Goal: Check status: Check status

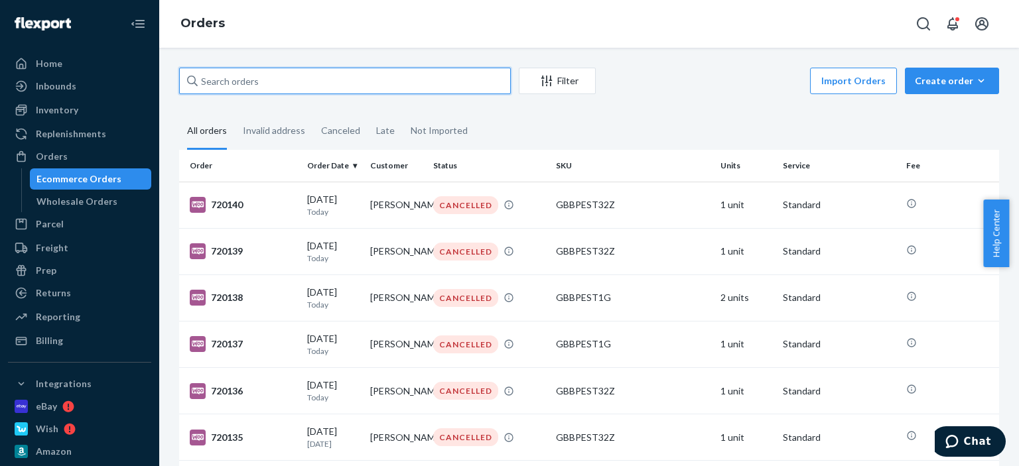
click at [292, 86] on input "text" at bounding box center [345, 81] width 332 height 27
paste input "[PERSON_NAME]"
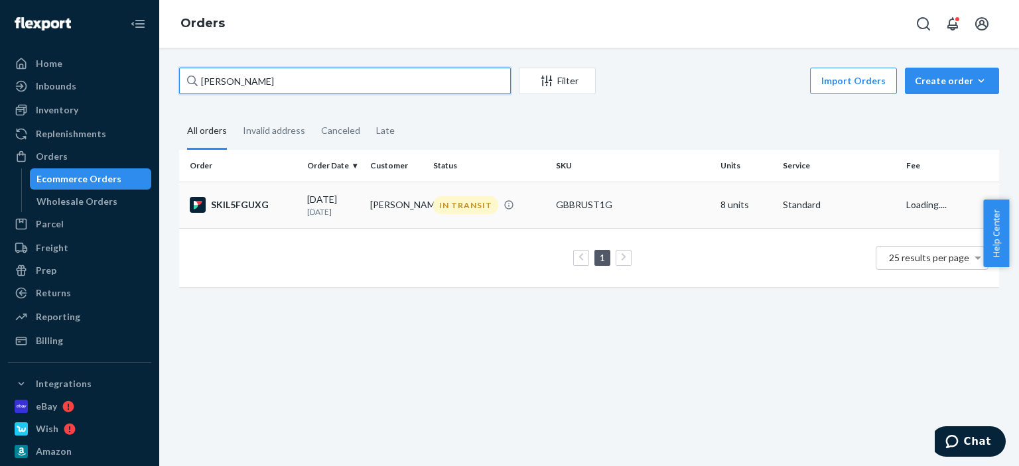
type input "[PERSON_NAME]"
click at [528, 199] on div "IN TRANSIT" at bounding box center [488, 205] width 117 height 18
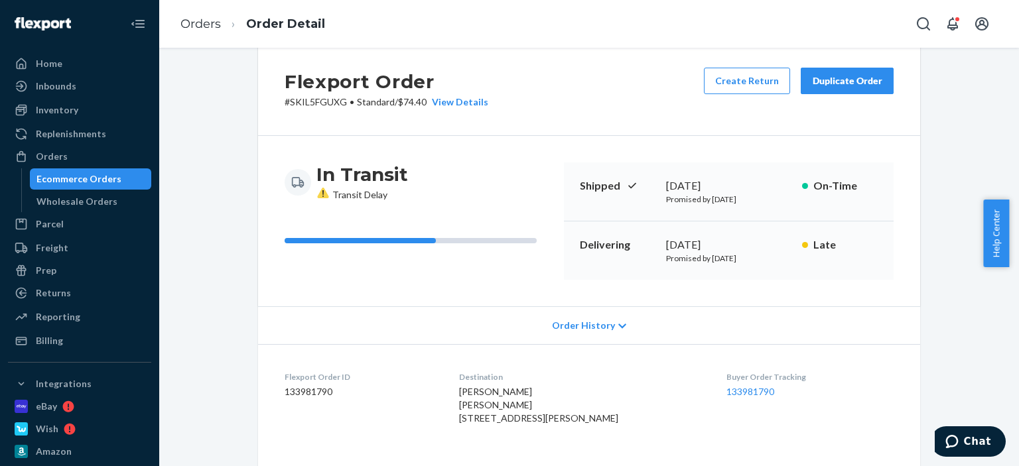
scroll to position [133, 0]
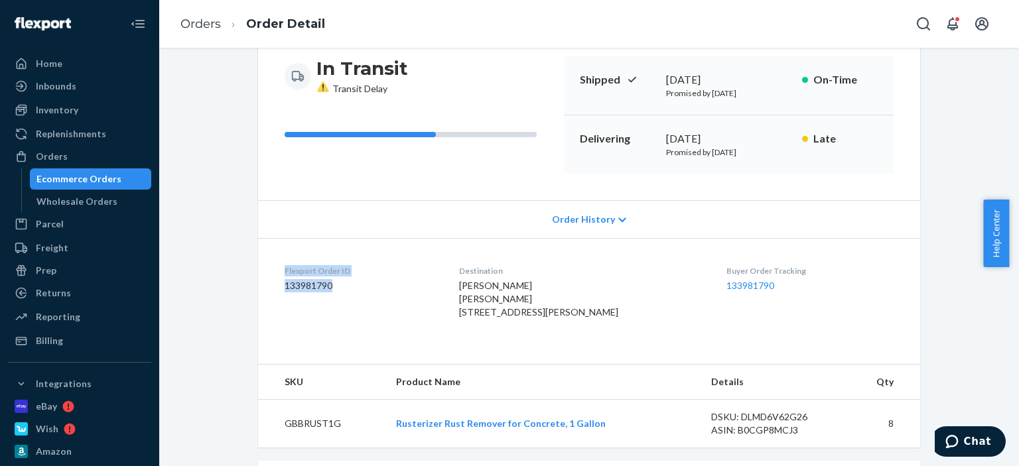
drag, startPoint x: 297, startPoint y: 277, endPoint x: 278, endPoint y: 271, distance: 20.0
click at [278, 271] on dl "Flexport Order ID 133981790 Destination [PERSON_NAME] [PERSON_NAME] [STREET_ADD…" at bounding box center [589, 294] width 662 height 113
copy div "Flexport Order ID 133981790"
click at [964, 429] on button "Chat" at bounding box center [968, 442] width 75 height 31
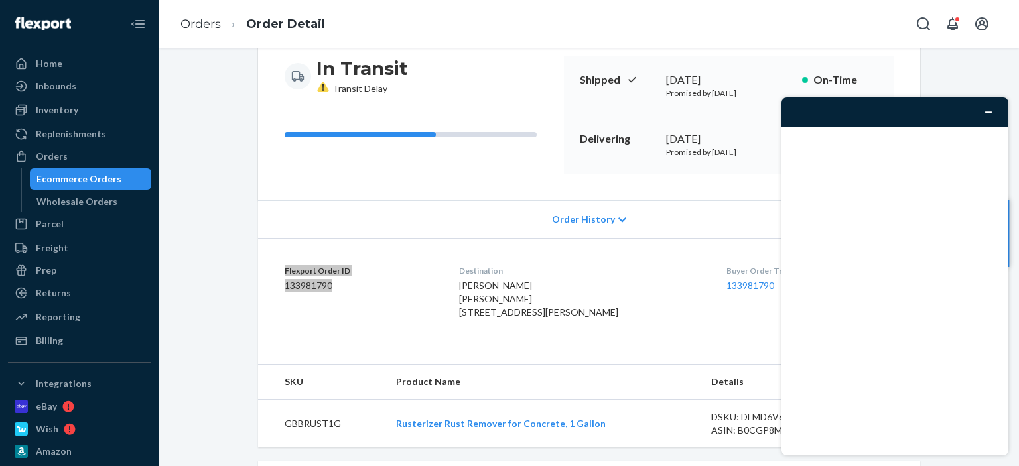
scroll to position [0, 0]
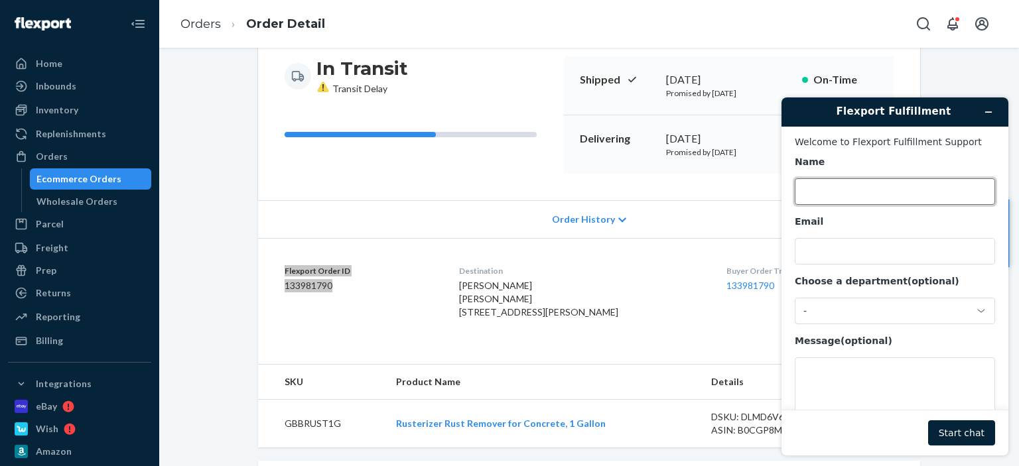
click at [874, 197] on input "Name" at bounding box center [895, 191] width 200 height 27
type input "[PERSON_NAME]"
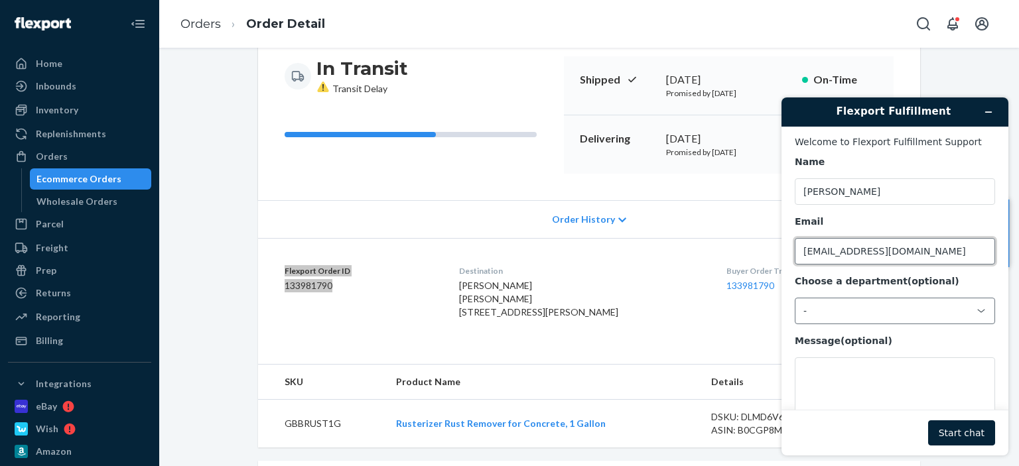
type input "[EMAIL_ADDRESS][DOMAIN_NAME]"
click at [847, 315] on div "-" at bounding box center [886, 311] width 167 height 12
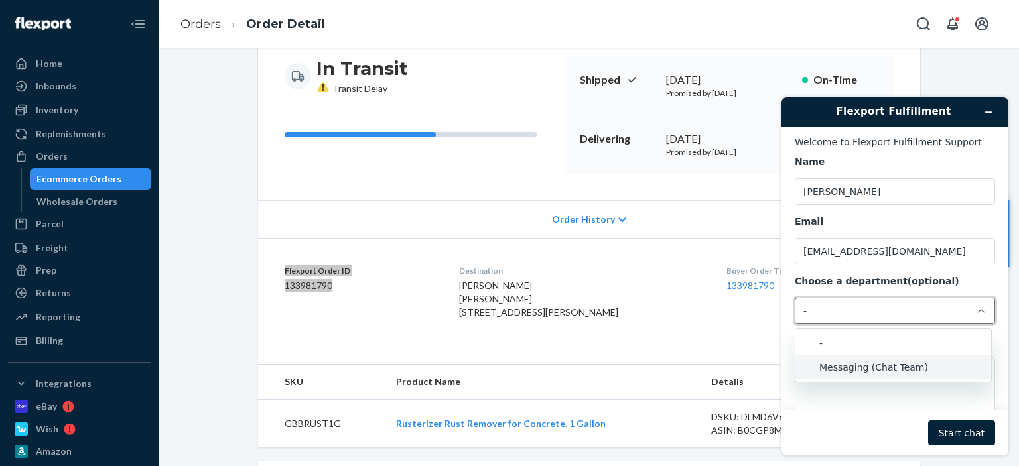
click at [846, 366] on li "Messaging (Chat Team)" at bounding box center [893, 368] width 196 height 24
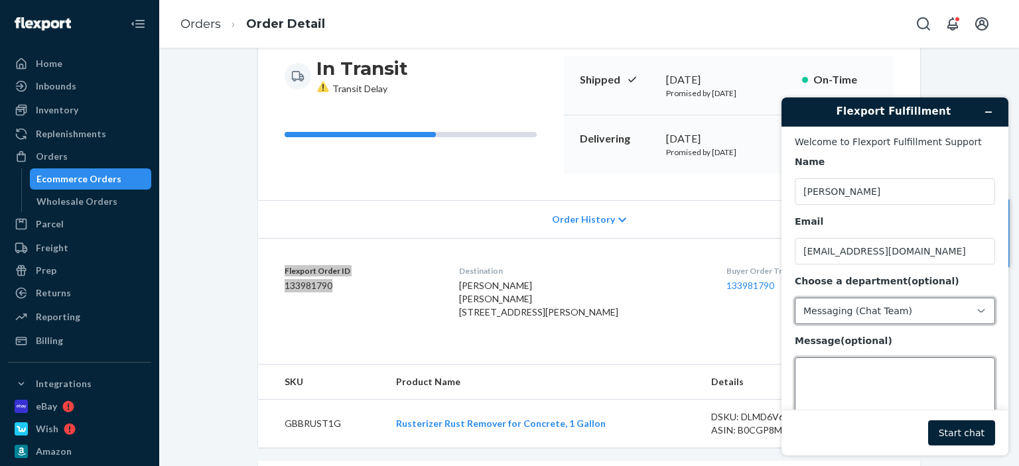
click at [841, 380] on textarea "Message (optional)" at bounding box center [895, 395] width 200 height 74
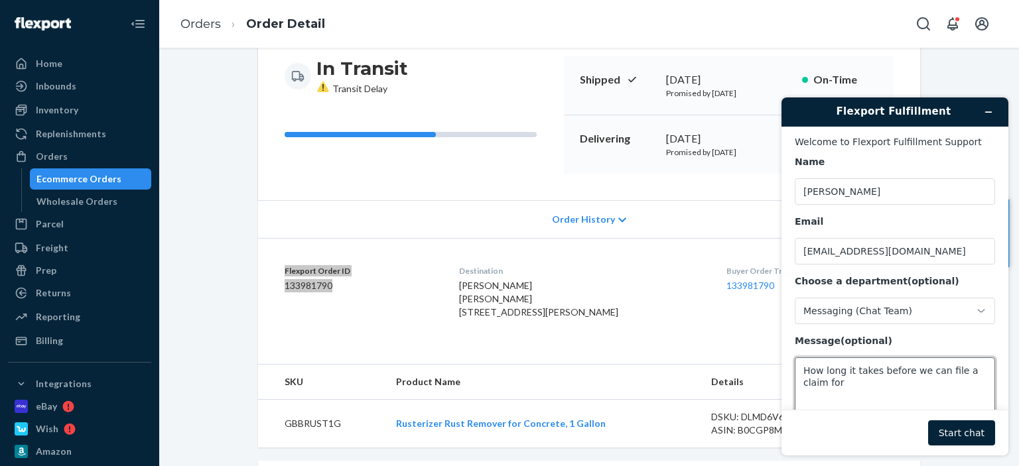
paste textarea "Flexport Order ID 133981790"
type textarea "How long it takes before we can file a claim for Flexport Order ID 133981790"
click at [961, 435] on button "Start chat" at bounding box center [961, 433] width 67 height 25
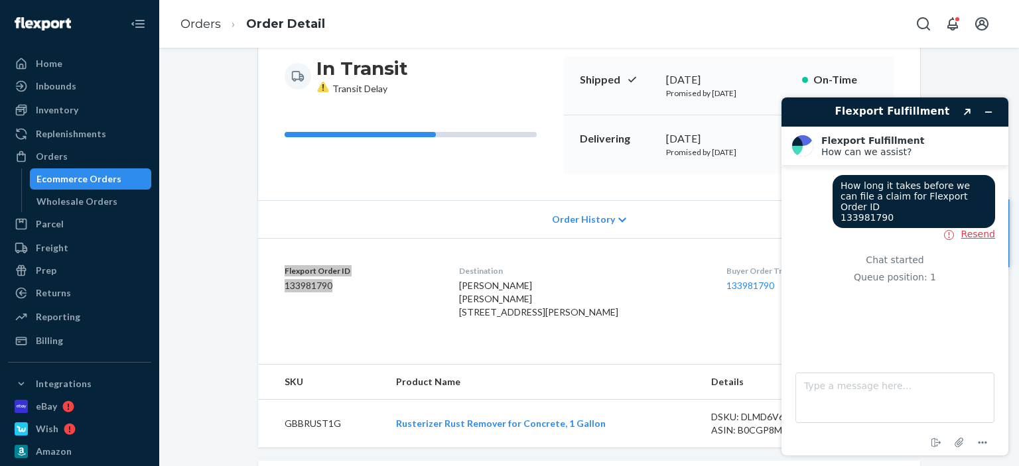
click at [988, 228] on button "Resend" at bounding box center [978, 234] width 34 height 12
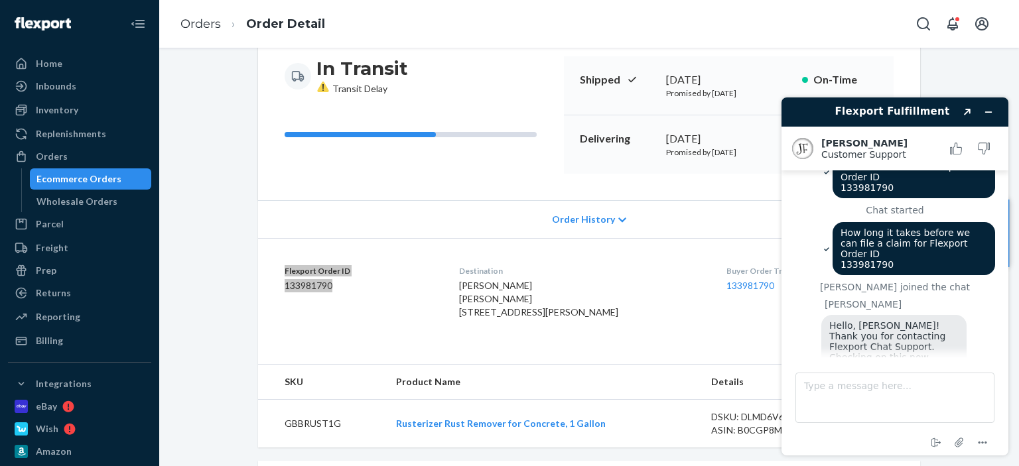
scroll to position [113, 0]
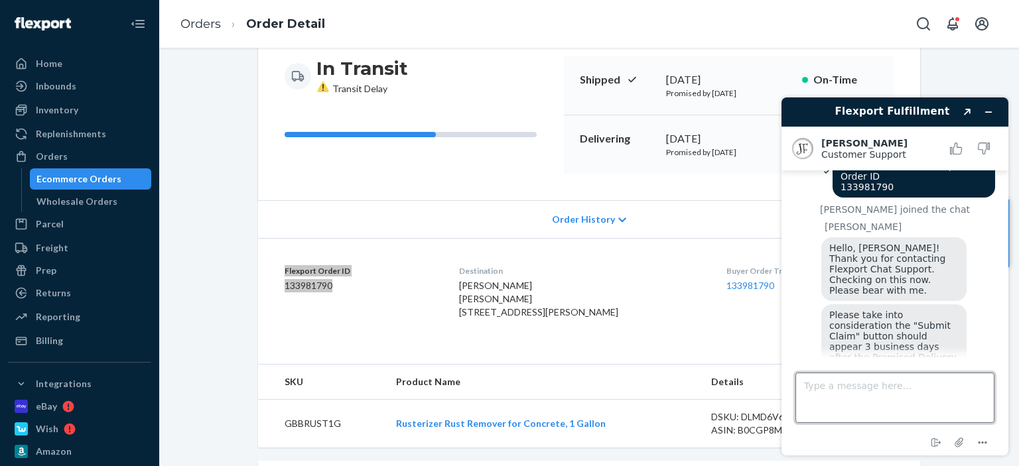
click at [889, 394] on textarea "Type a message here..." at bounding box center [894, 398] width 199 height 50
type textarea "ok"
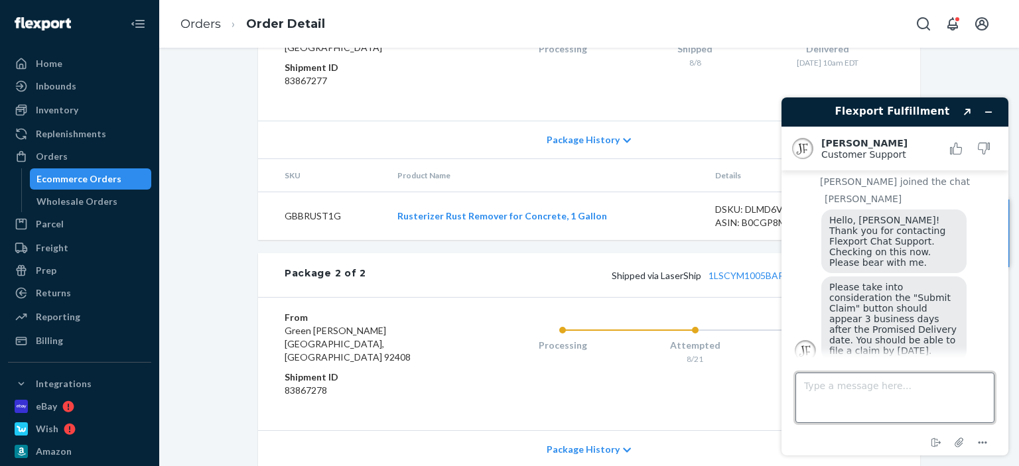
scroll to position [663, 0]
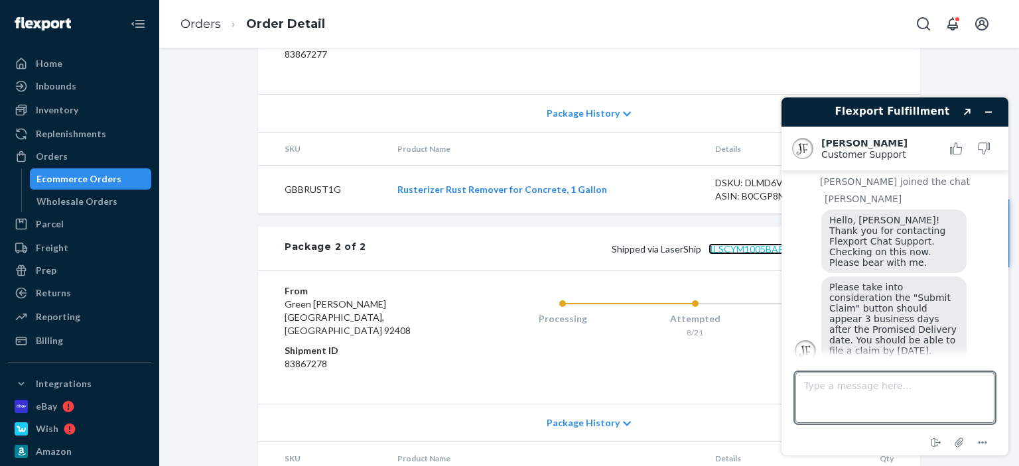
click at [742, 255] on link "1LSCYM1005BARLB" at bounding box center [751, 248] width 86 height 11
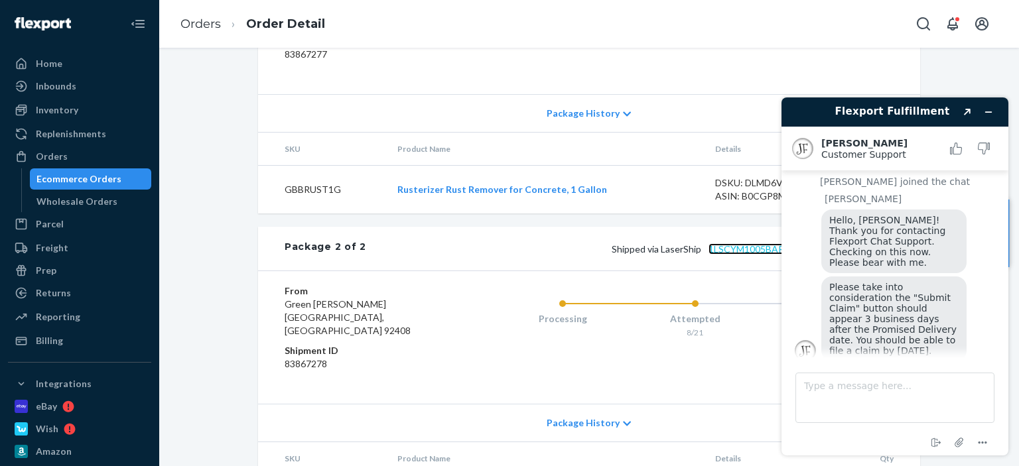
scroll to position [199, 0]
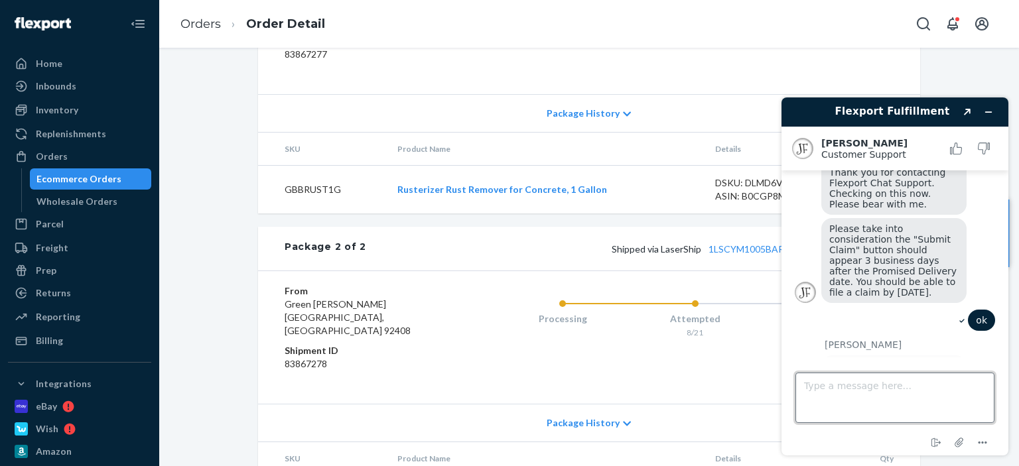
click at [874, 399] on textarea "Type a message here..." at bounding box center [894, 398] width 199 height 50
type textarea "none"
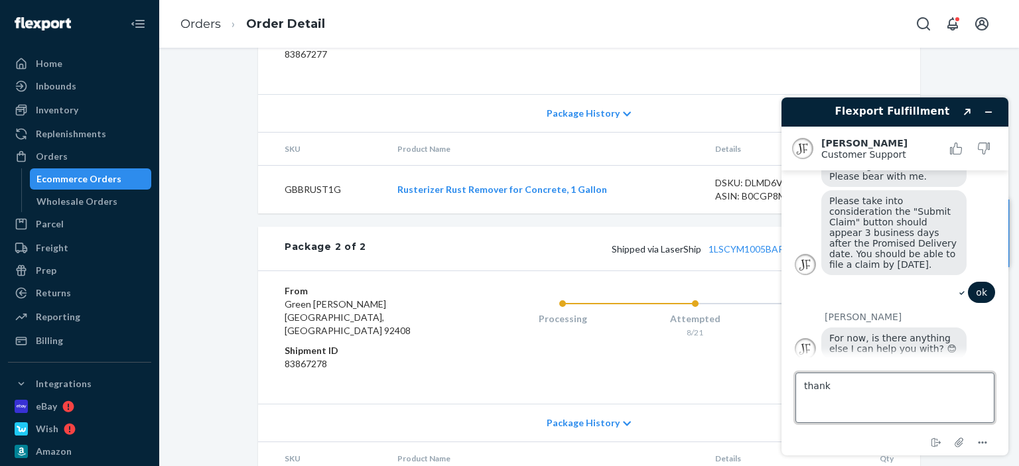
type textarea "thanks"
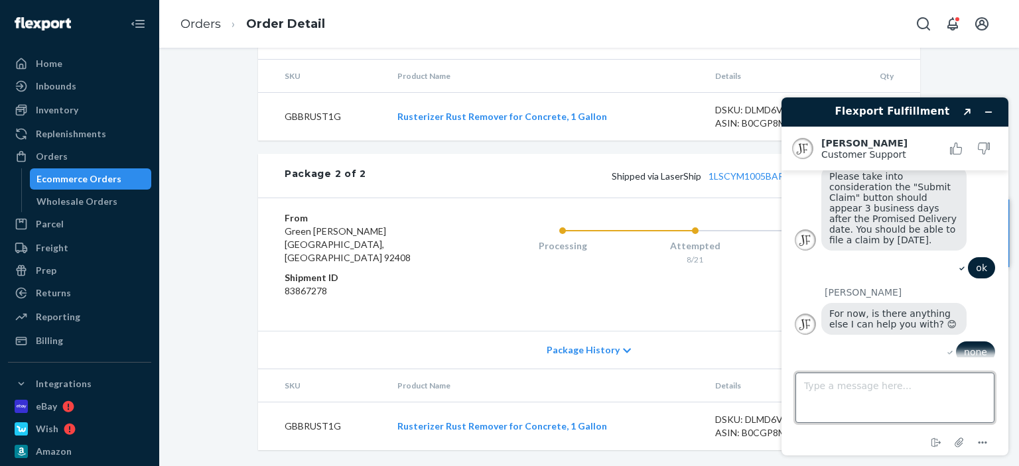
scroll to position [748, 0]
click at [986, 110] on icon "Minimize widget" at bounding box center [988, 111] width 9 height 9
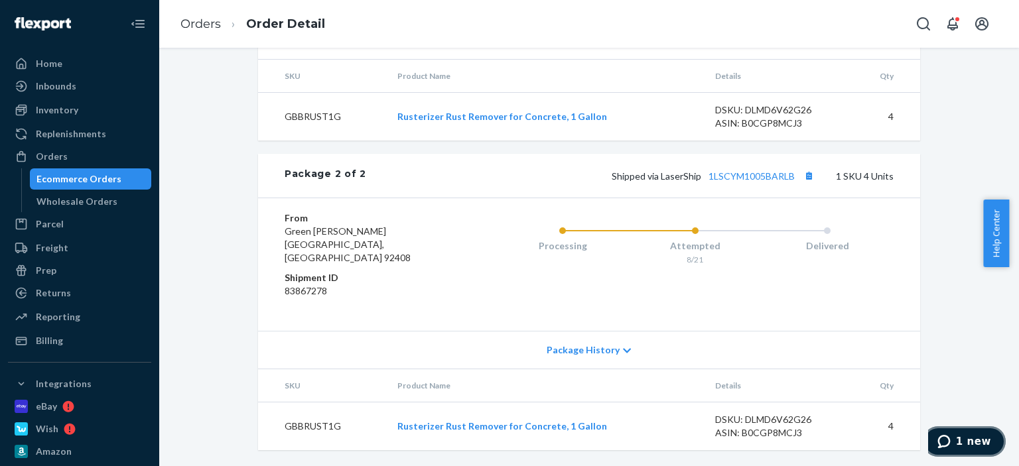
scroll to position [549, 0]
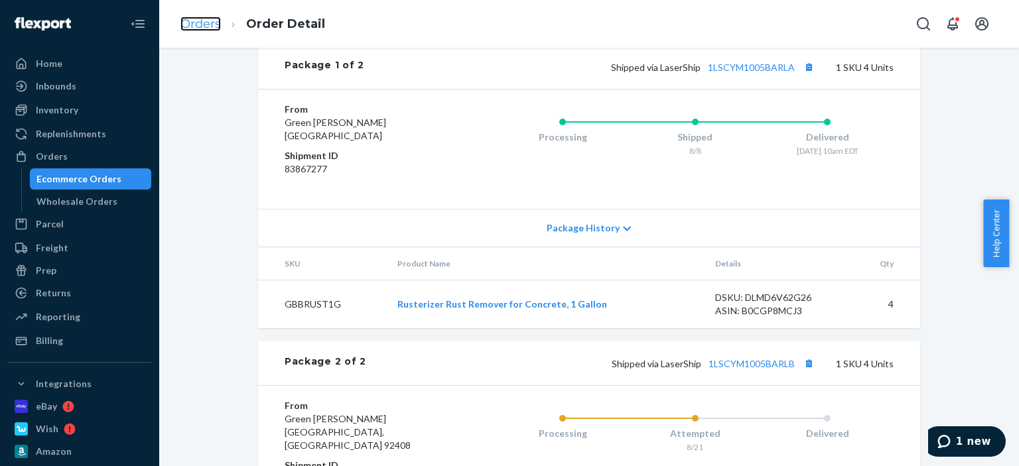
click at [214, 21] on link "Orders" at bounding box center [200, 24] width 40 height 15
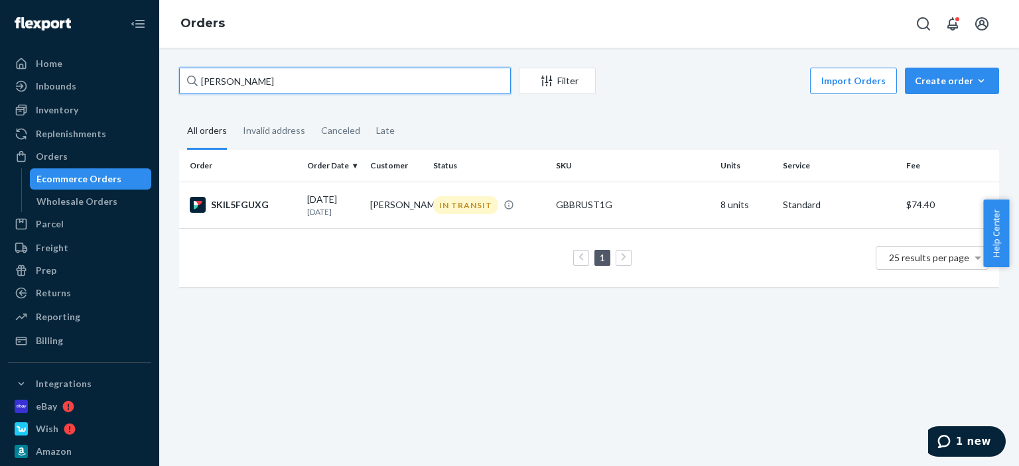
drag, startPoint x: 261, startPoint y: 85, endPoint x: 174, endPoint y: 68, distance: 89.1
click at [174, 68] on div "[PERSON_NAME] Filter Import Orders Create order Ecommerce order Removal order A…" at bounding box center [589, 184] width 840 height 233
paste input "[PERSON_NAME]"
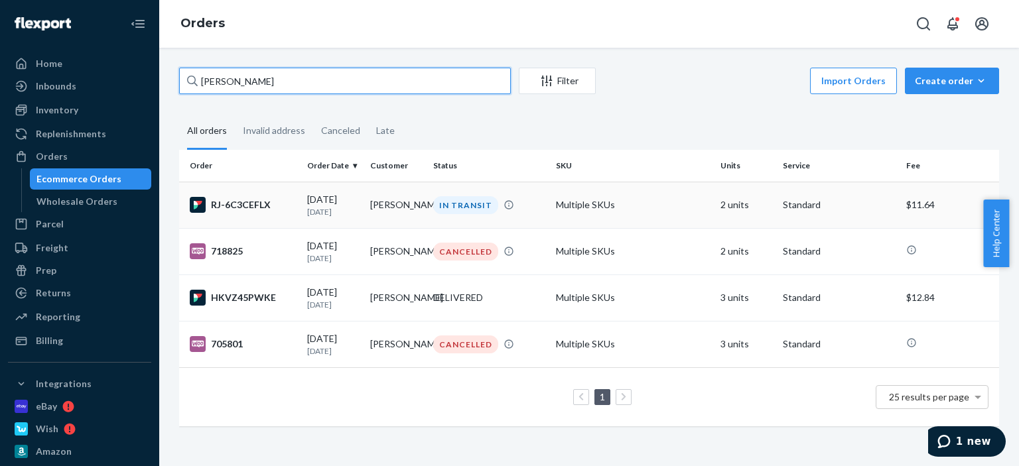
type input "[PERSON_NAME]"
click at [454, 212] on div "IN TRANSIT" at bounding box center [465, 205] width 65 height 18
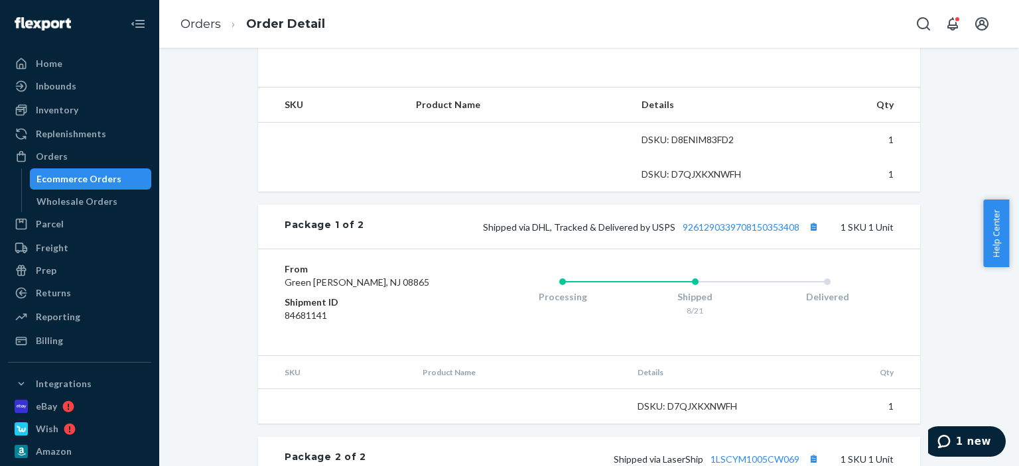
scroll to position [398, 0]
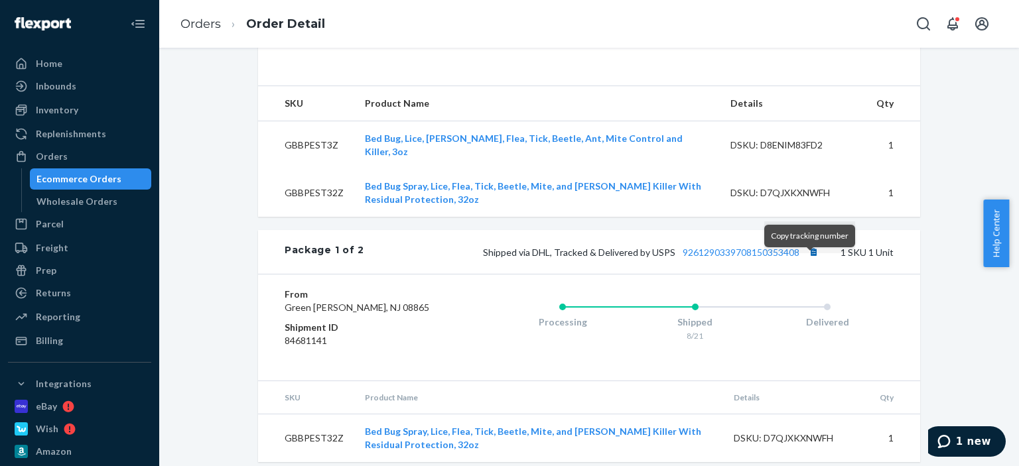
click at [810, 249] on div at bounding box center [810, 248] width 7 height 3
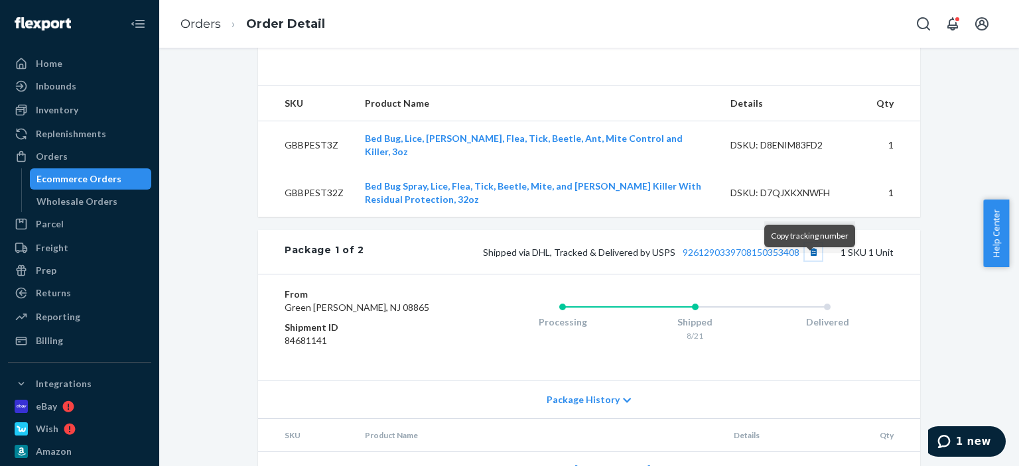
click at [813, 261] on button "Copy tracking number" at bounding box center [813, 251] width 17 height 17
click at [202, 31] on link "Orders" at bounding box center [200, 24] width 40 height 15
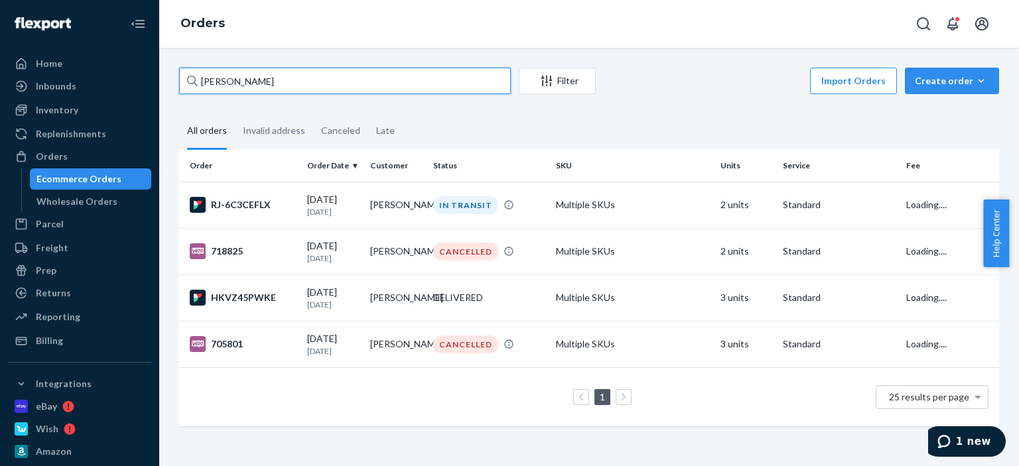
drag, startPoint x: 276, startPoint y: 86, endPoint x: 146, endPoint y: 62, distance: 132.1
click at [146, 62] on div "Home Inbounds Shipping Plans Problems Inventory Products Replenishments Orders …" at bounding box center [509, 233] width 1019 height 466
paste input "[PERSON_NAME]"
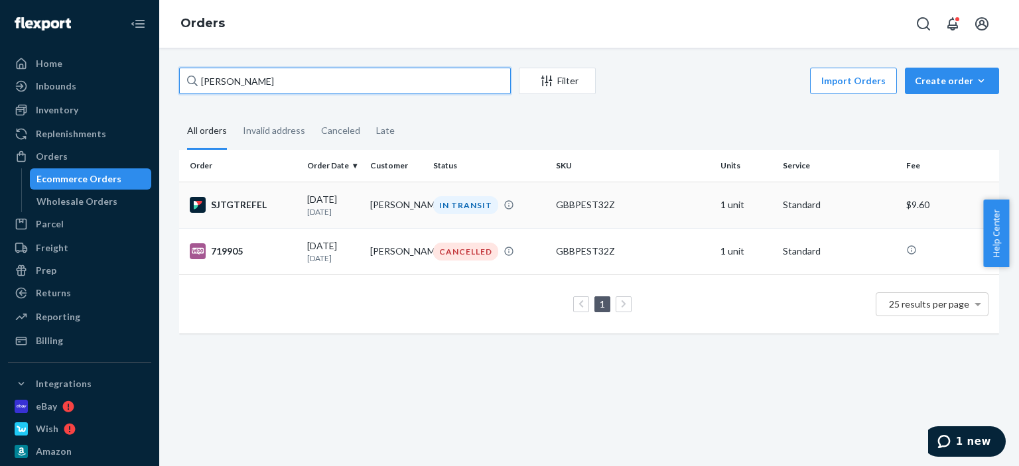
type input "[PERSON_NAME]"
click at [515, 216] on td "IN TRANSIT" at bounding box center [489, 205] width 123 height 46
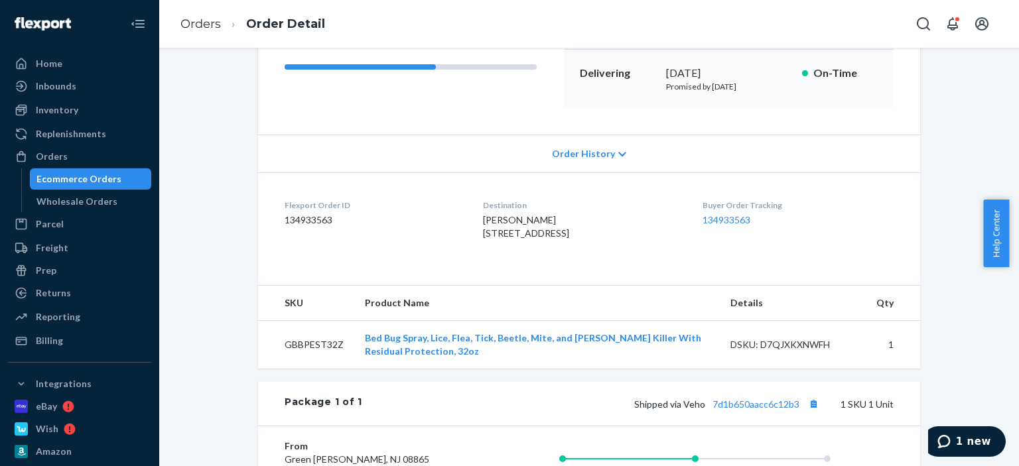
scroll to position [199, 0]
drag, startPoint x: 533, startPoint y: 216, endPoint x: 589, endPoint y: 262, distance: 72.1
click at [468, 221] on dl "Flexport Order ID 134933563 Destination [PERSON_NAME] [STREET_ADDRESS] US Buyer…" at bounding box center [589, 221] width 662 height 99
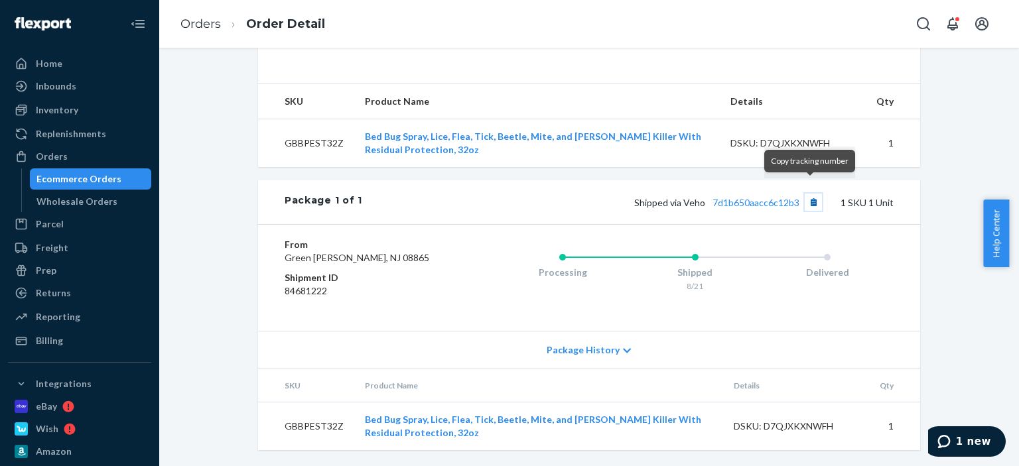
click at [805, 194] on button "Copy tracking number" at bounding box center [813, 202] width 17 height 17
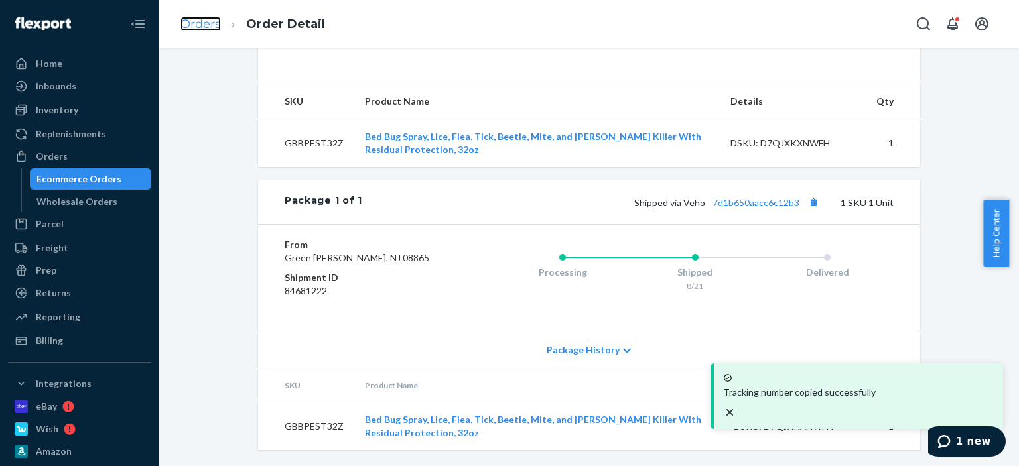
click at [202, 26] on link "Orders" at bounding box center [200, 24] width 40 height 15
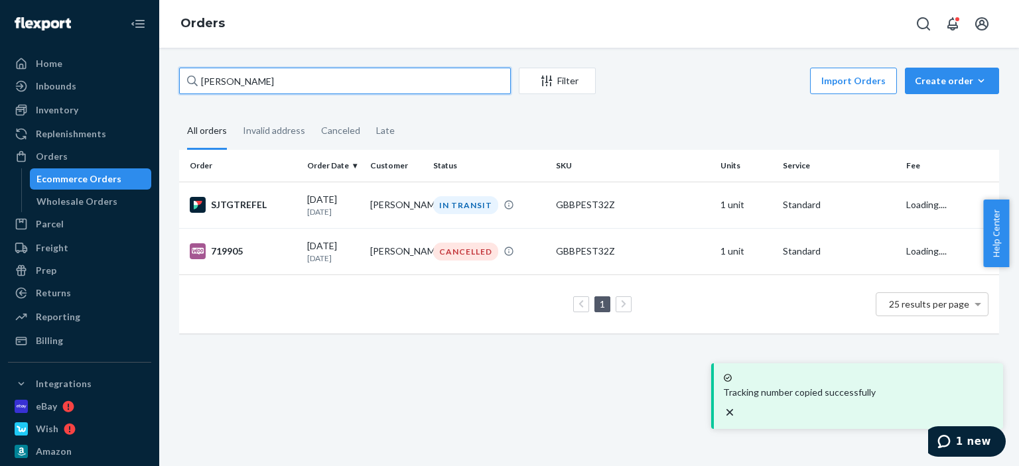
drag, startPoint x: 280, startPoint y: 78, endPoint x: 187, endPoint y: 70, distance: 93.1
click at [187, 70] on div "[PERSON_NAME]" at bounding box center [345, 81] width 332 height 27
paste input "[PERSON_NAME]"
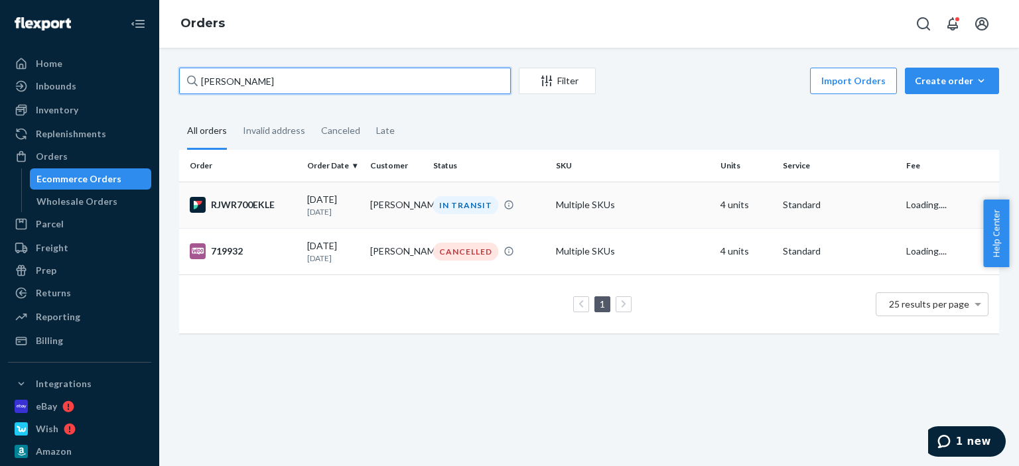
type input "[PERSON_NAME]"
click at [666, 204] on td "Multiple SKUs" at bounding box center [633, 205] width 164 height 46
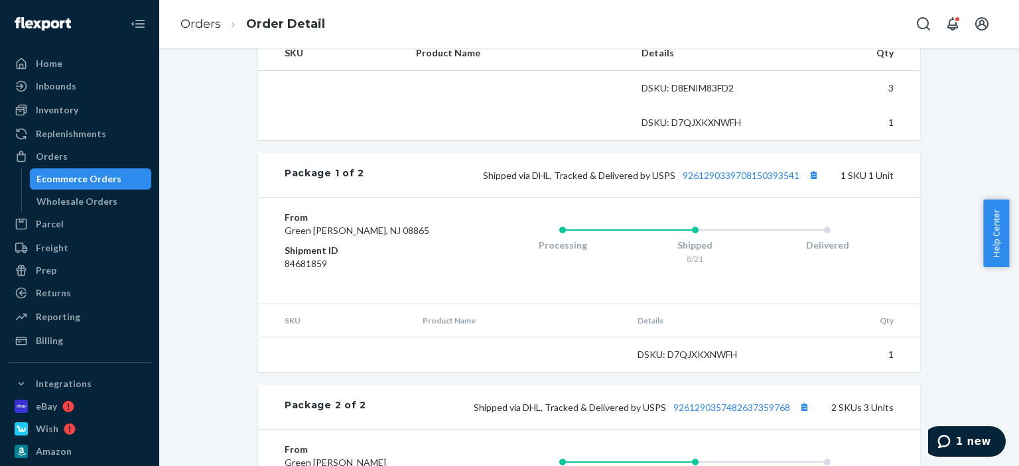
scroll to position [464, 0]
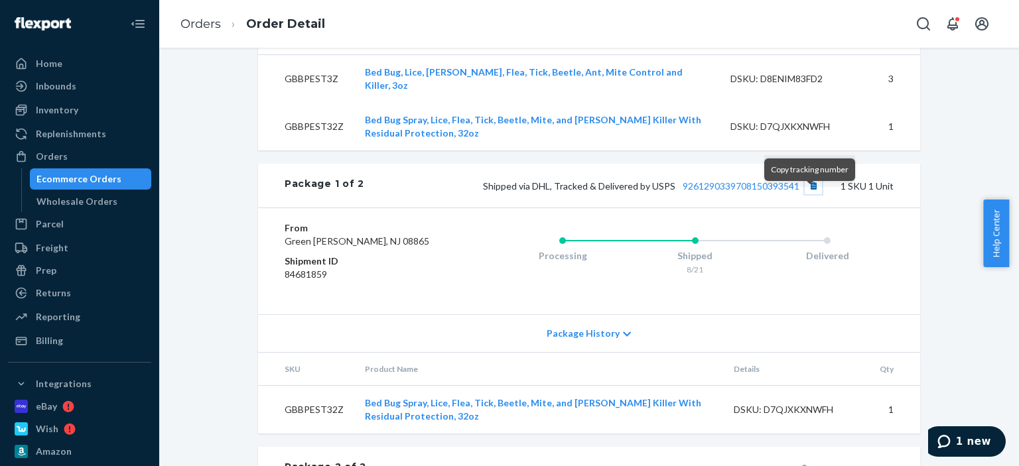
click at [812, 194] on button "Copy tracking number" at bounding box center [813, 185] width 17 height 17
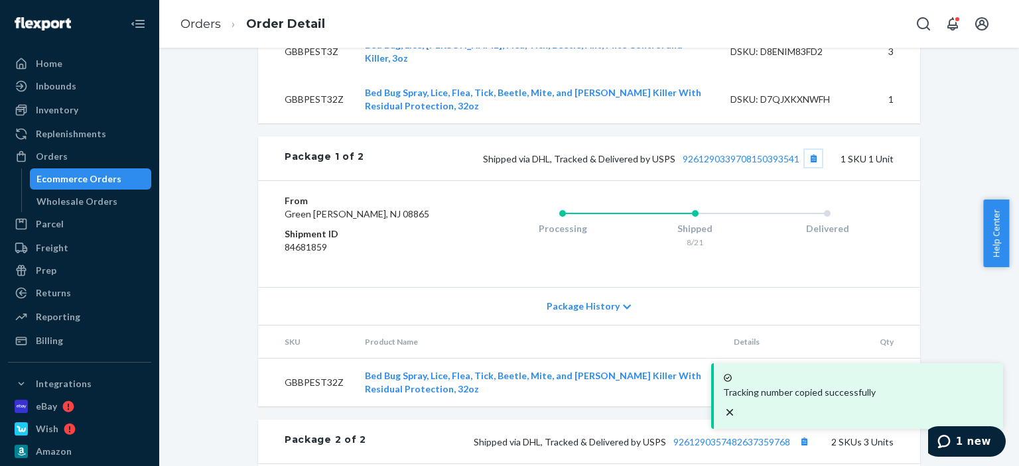
scroll to position [597, 0]
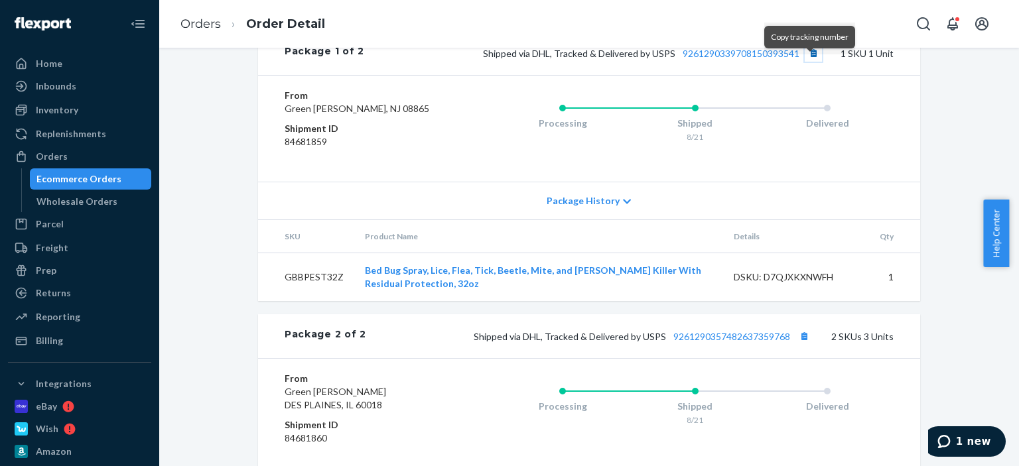
click at [807, 62] on button "Copy tracking number" at bounding box center [813, 52] width 17 height 17
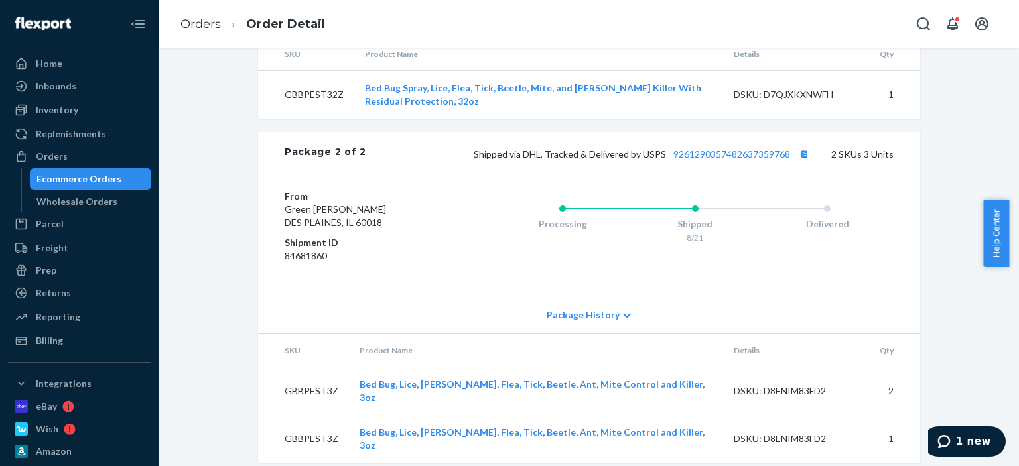
scroll to position [790, 0]
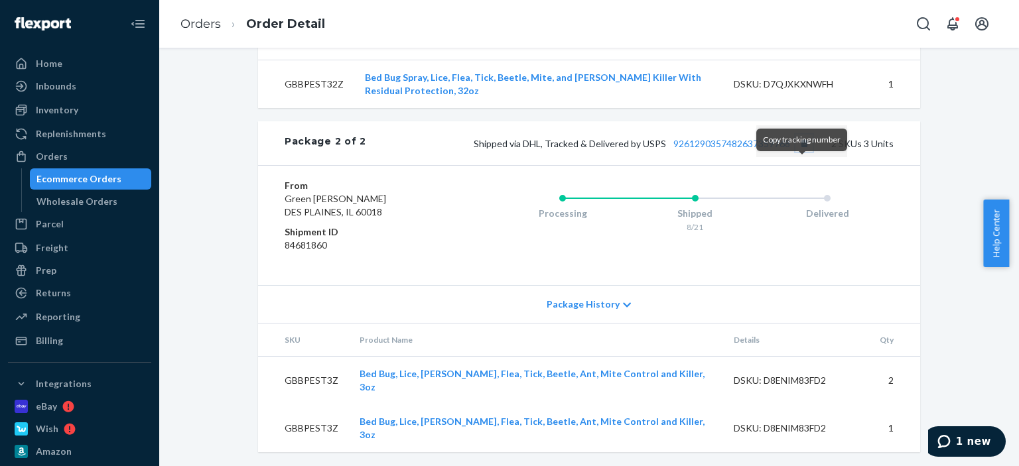
click at [795, 152] on button "Copy tracking number" at bounding box center [803, 143] width 17 height 17
click at [207, 30] on link "Orders" at bounding box center [200, 24] width 40 height 15
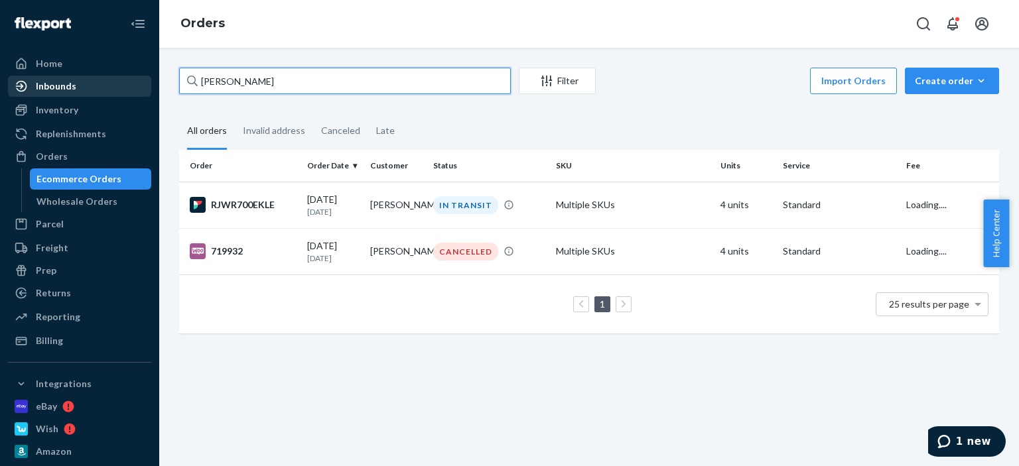
paste input "[PERSON_NAME]"
drag, startPoint x: 279, startPoint y: 80, endPoint x: 117, endPoint y: 76, distance: 161.9
click at [117, 76] on div "Home Inbounds Shipping Plans Problems Inventory Products Replenishments Orders …" at bounding box center [509, 233] width 1019 height 466
type input "[PERSON_NAME]"
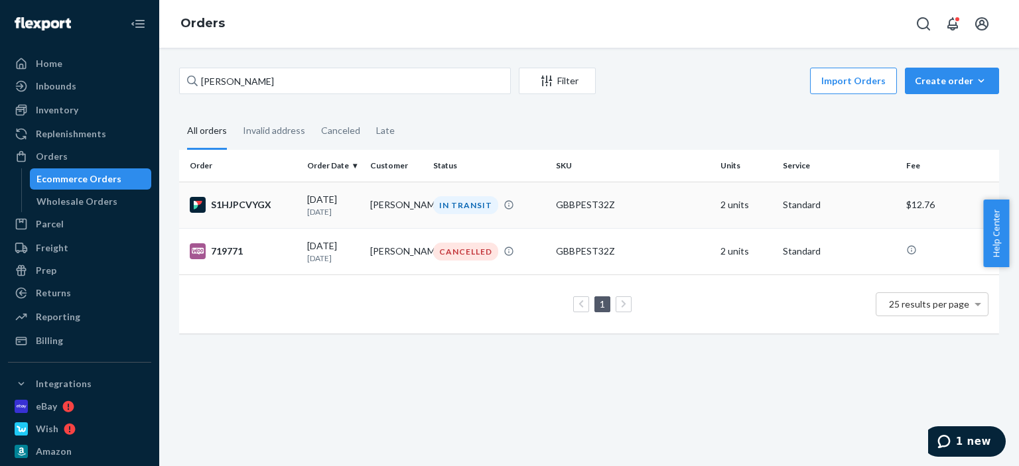
click at [379, 211] on td "[PERSON_NAME]" at bounding box center [396, 205] width 63 height 46
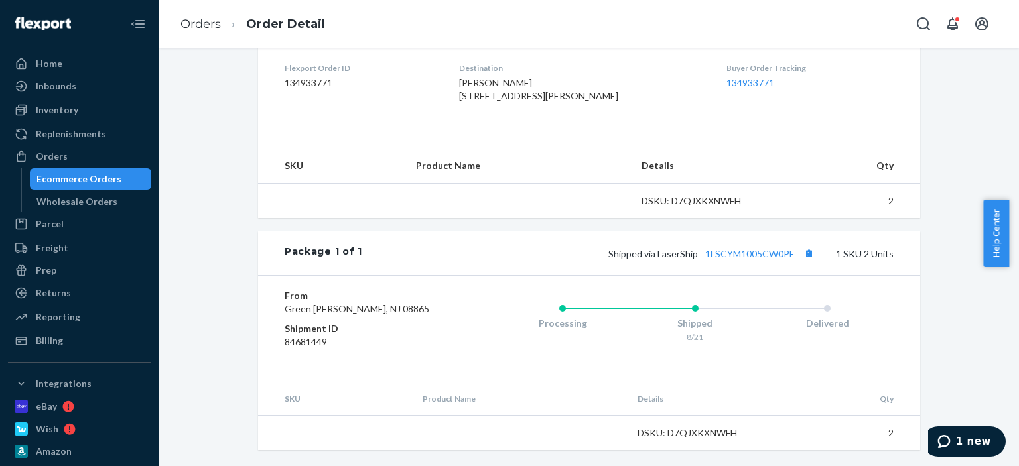
scroll to position [374, 0]
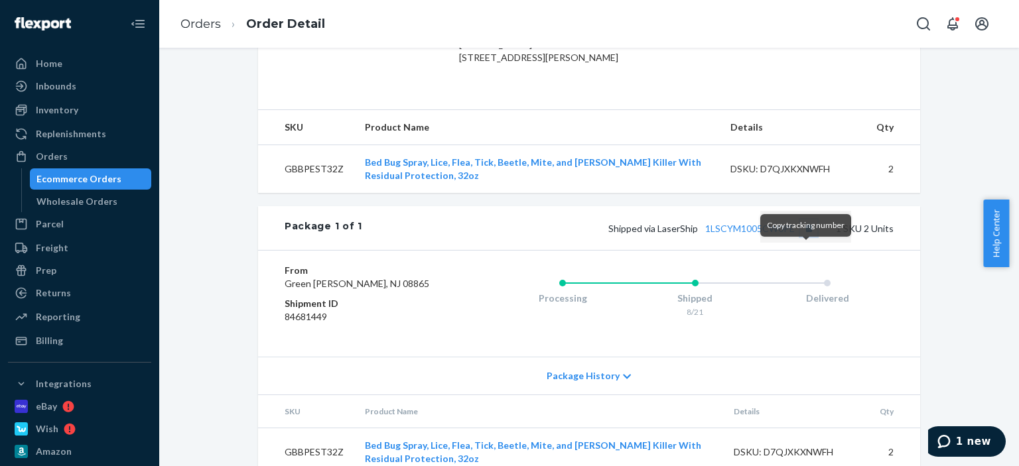
click at [807, 243] on div "Package 1 of 1 Shipped via LaserShip 1LSCYM1005CW0PE 1 SKU 2 Units" at bounding box center [589, 228] width 662 height 44
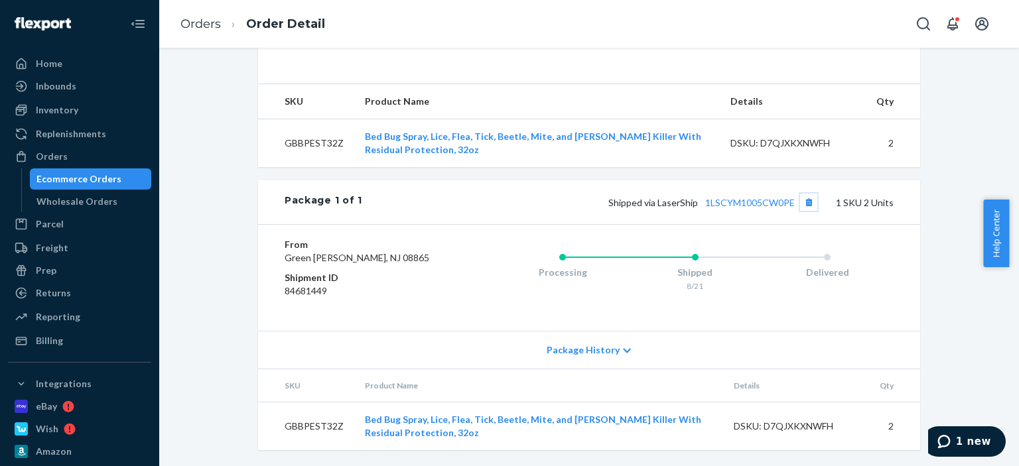
scroll to position [438, 0]
click at [809, 194] on button "Copy tracking number" at bounding box center [808, 202] width 17 height 17
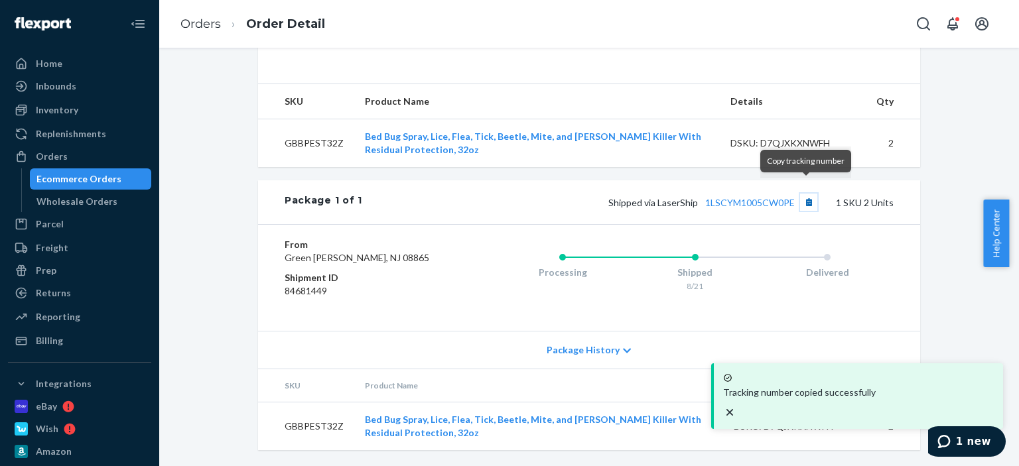
click at [809, 194] on button "Copy tracking number" at bounding box center [808, 202] width 17 height 17
click at [182, 25] on link "Orders" at bounding box center [200, 24] width 40 height 15
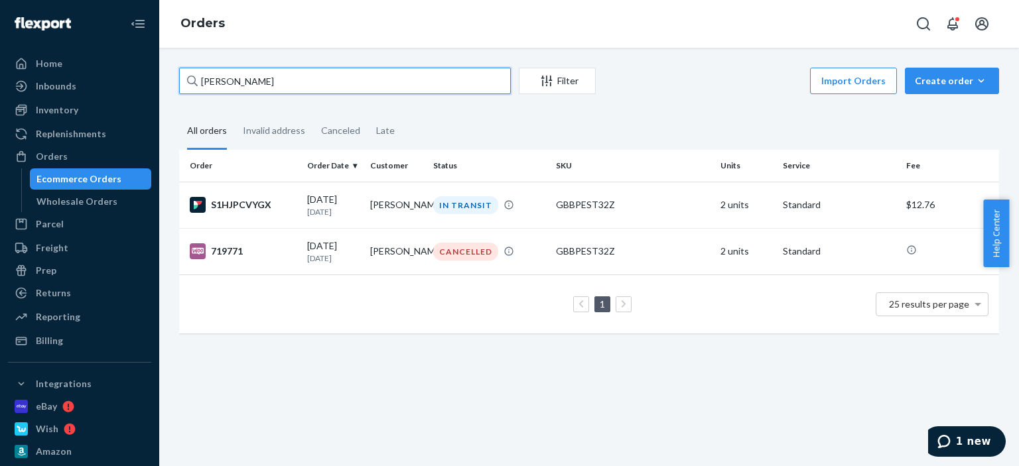
paste input "[PERSON_NAME]"
drag, startPoint x: 194, startPoint y: 72, endPoint x: 147, endPoint y: 66, distance: 46.8
click at [147, 66] on div "Home Inbounds Shipping Plans Problems Inventory Products Replenishments Orders …" at bounding box center [509, 233] width 1019 height 466
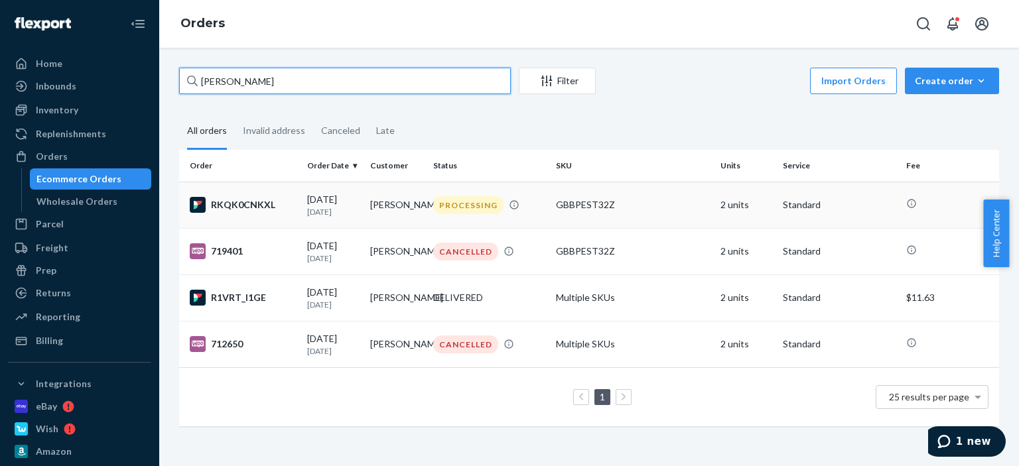
type input "[PERSON_NAME]"
click at [519, 200] on div "PROCESSING" at bounding box center [488, 205] width 117 height 18
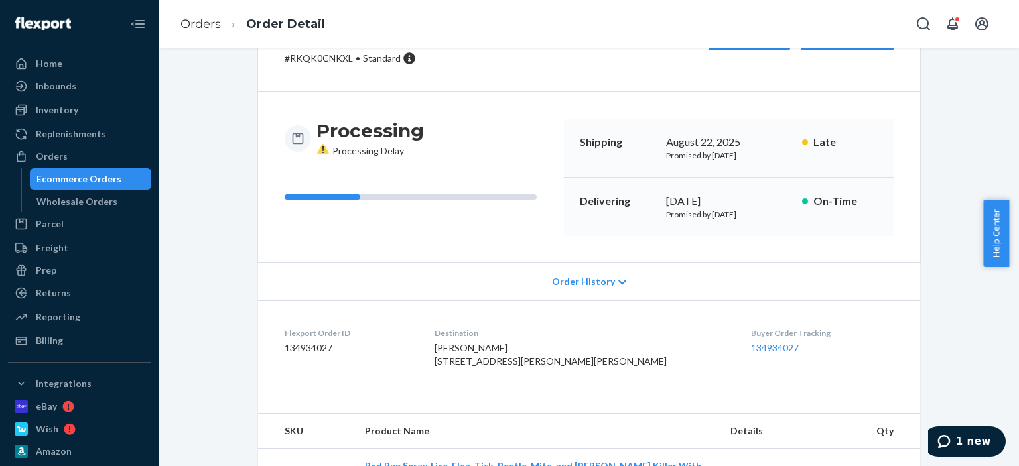
scroll to position [65, 0]
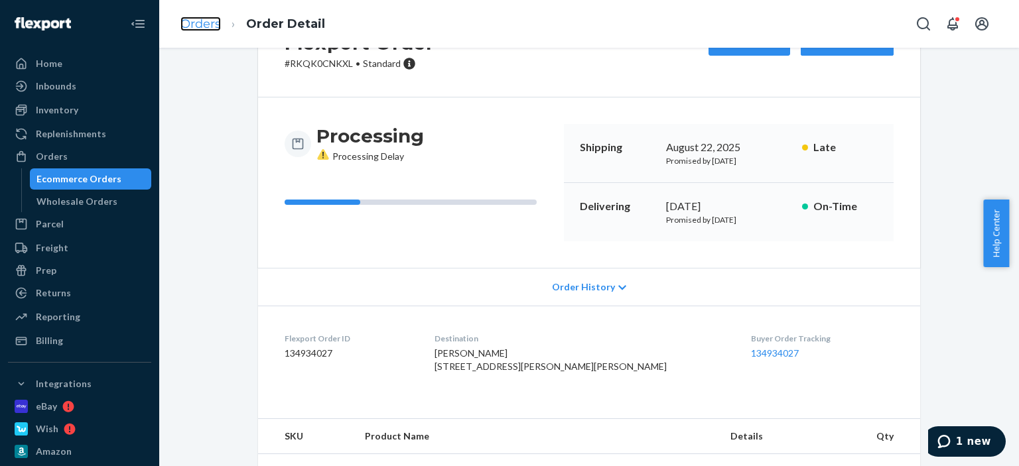
click at [186, 21] on link "Orders" at bounding box center [200, 24] width 40 height 15
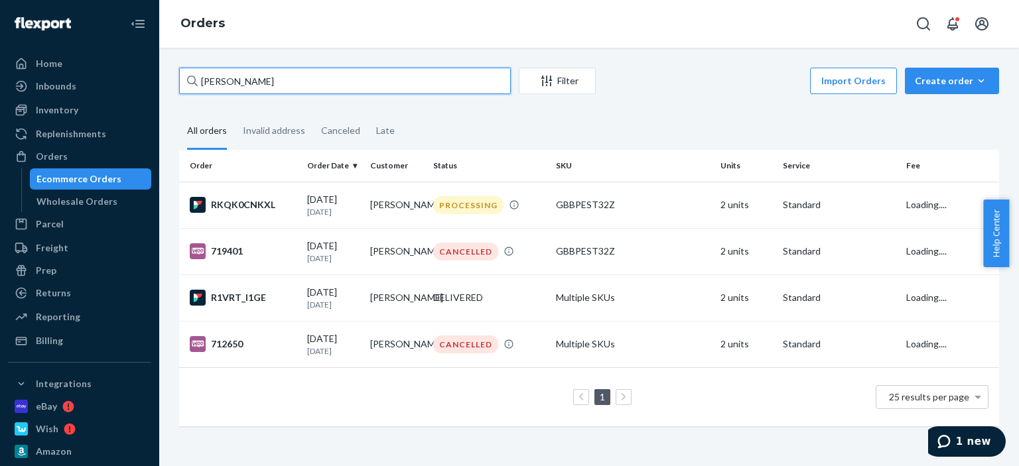
drag, startPoint x: 282, startPoint y: 82, endPoint x: 146, endPoint y: 76, distance: 136.1
click at [146, 76] on div "Home Inbounds Shipping Plans Problems Inventory Products Replenishments Orders …" at bounding box center [509, 233] width 1019 height 466
paste input "[PERSON_NAME]"
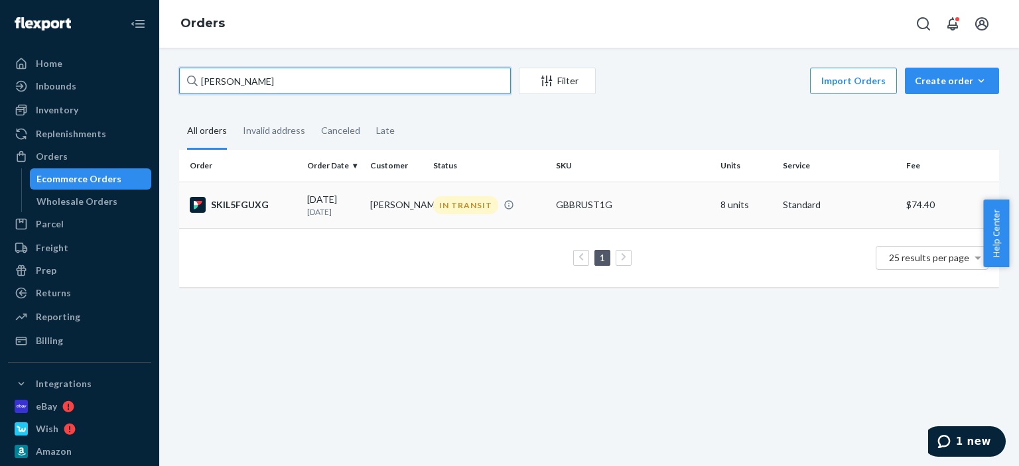
type input "[PERSON_NAME]"
click at [429, 214] on td "IN TRANSIT" at bounding box center [489, 205] width 123 height 46
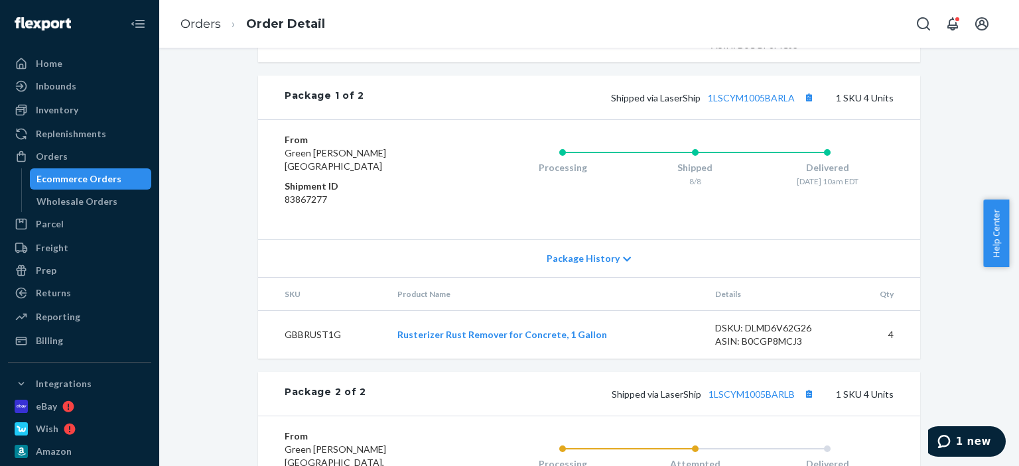
scroll to position [663, 0]
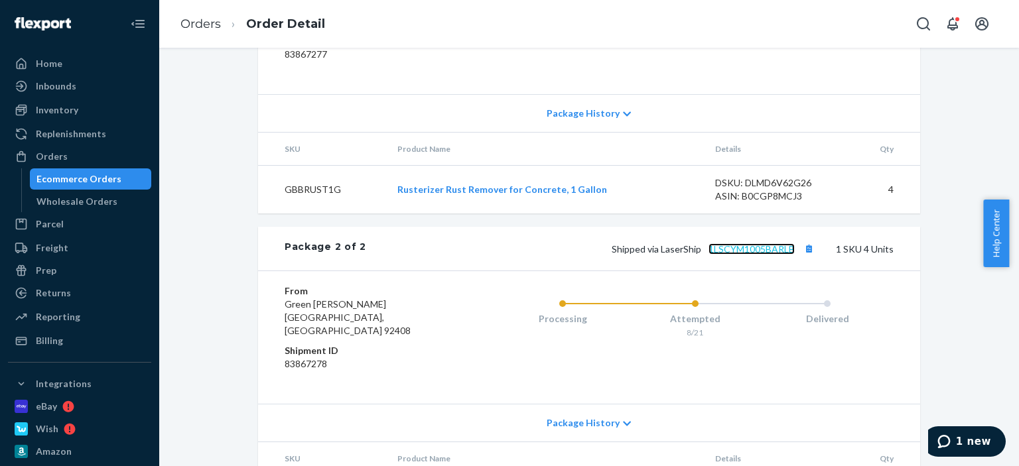
click at [728, 255] on link "1LSCYM1005BARLB" at bounding box center [751, 248] width 86 height 11
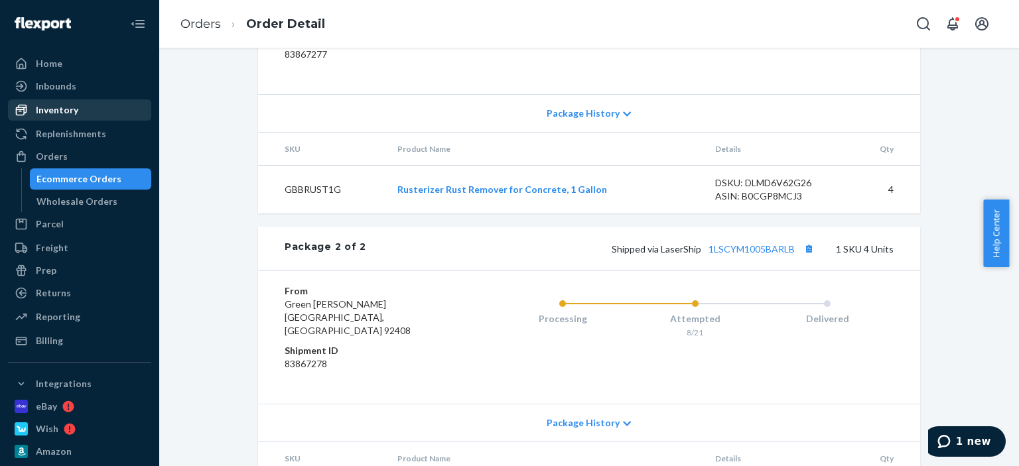
click at [66, 113] on div "Inventory" at bounding box center [57, 109] width 42 height 13
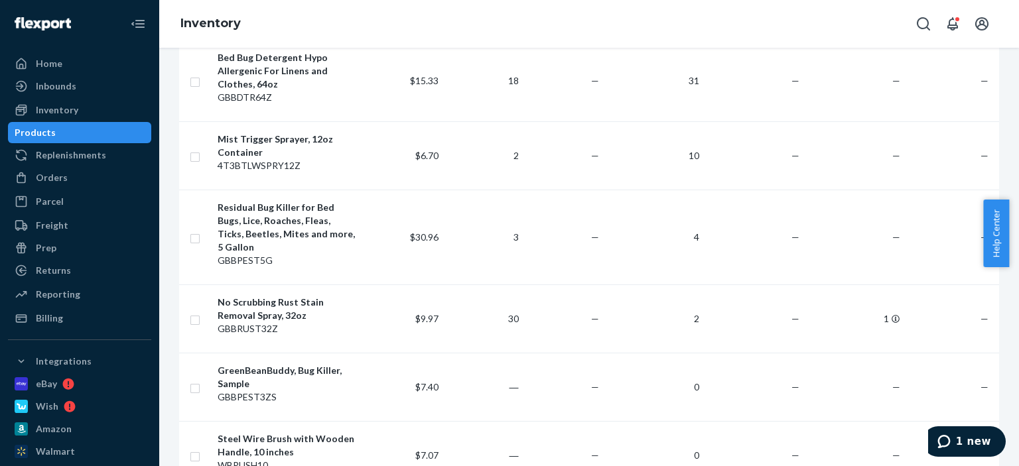
scroll to position [531, 0]
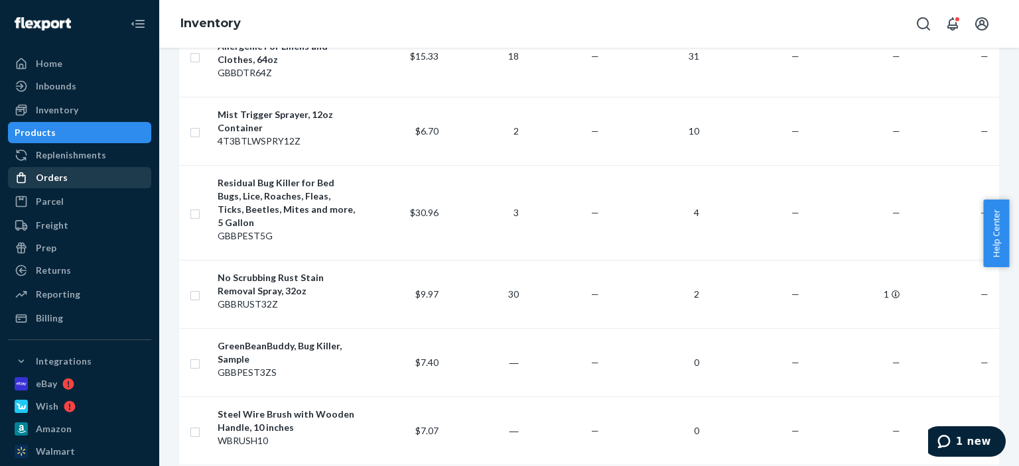
click at [58, 178] on div "Orders" at bounding box center [52, 177] width 32 height 13
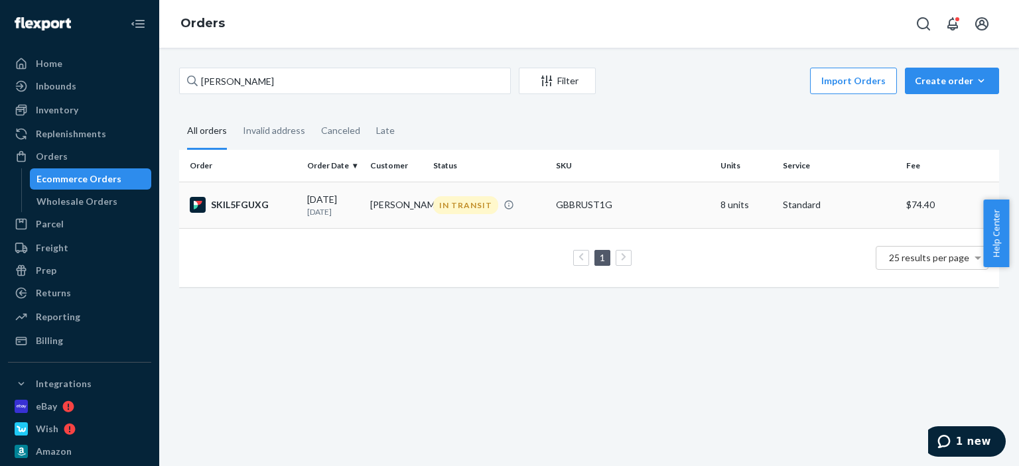
click at [519, 219] on td "IN TRANSIT" at bounding box center [489, 205] width 123 height 46
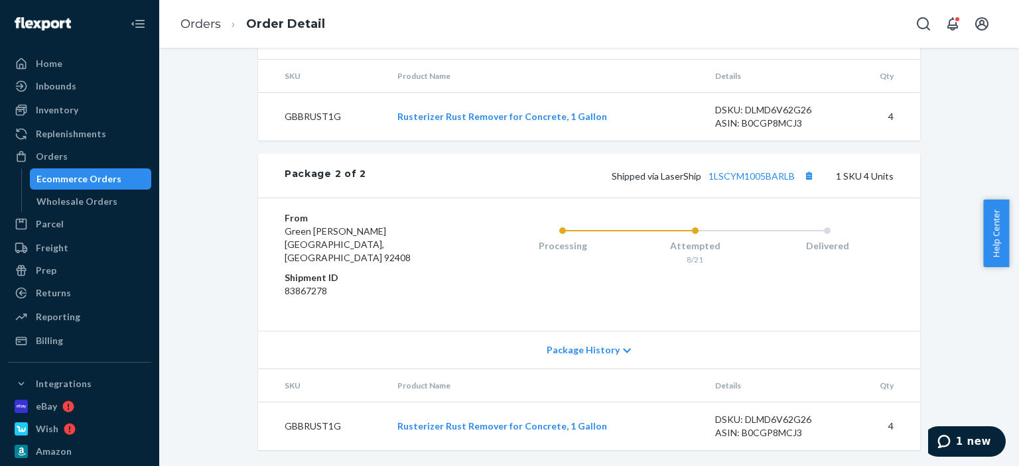
scroll to position [748, 0]
click at [312, 135] on td "GBBRUST1G" at bounding box center [322, 117] width 129 height 48
copy td "GBBRUST1G"
click at [194, 21] on link "Orders" at bounding box center [200, 24] width 40 height 15
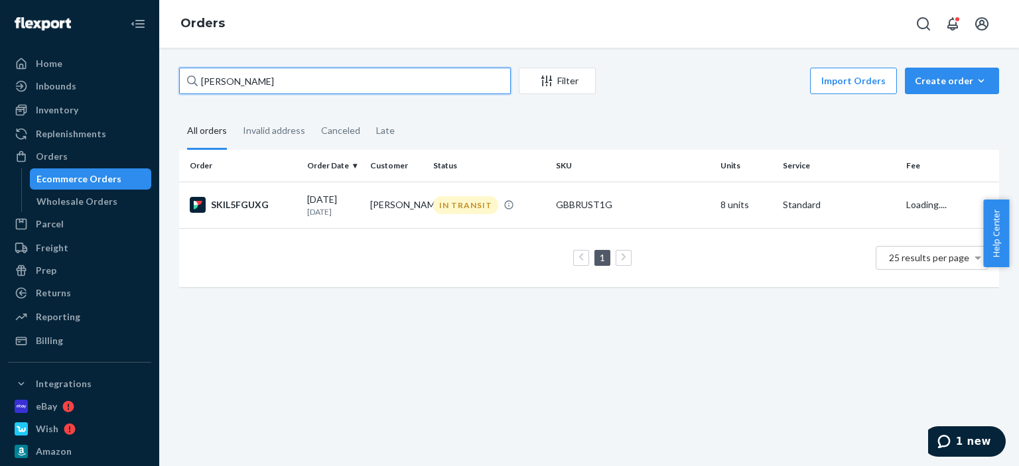
drag, startPoint x: 285, startPoint y: 90, endPoint x: 157, endPoint y: 61, distance: 131.2
click at [157, 61] on div "Home Inbounds Shipping Plans Problems Inventory Products Replenishments Orders …" at bounding box center [509, 233] width 1019 height 466
paste input "[PERSON_NAME]"
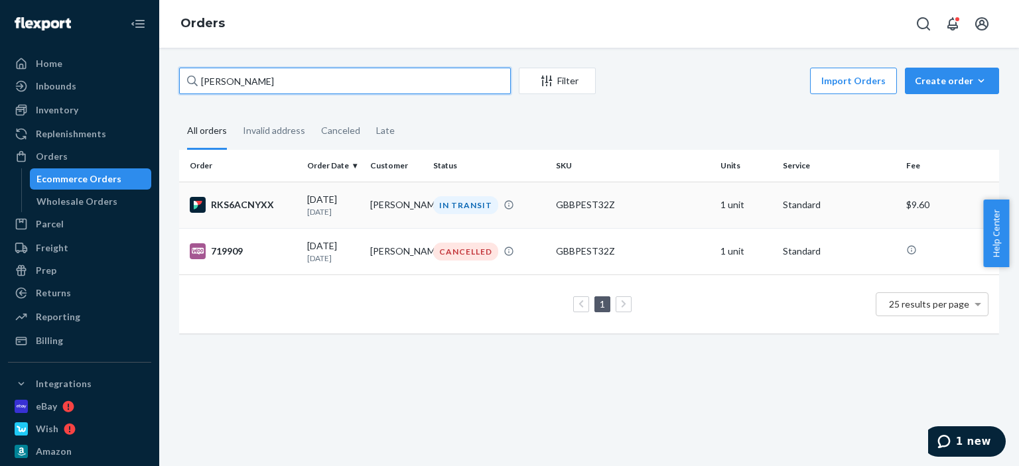
type input "[PERSON_NAME]"
click at [389, 214] on td "[PERSON_NAME]" at bounding box center [396, 205] width 63 height 46
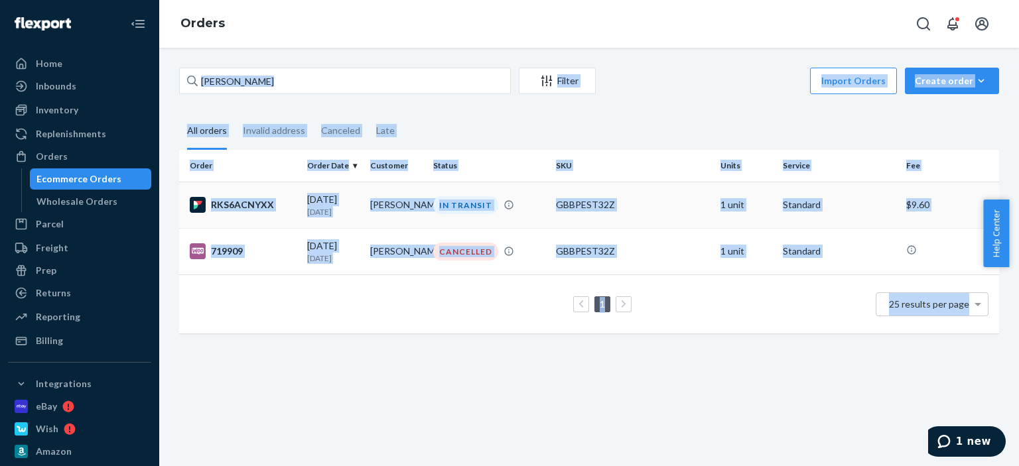
click at [389, 214] on div "[PERSON_NAME] Filter Import Orders Create order Ecommerce order Removal order A…" at bounding box center [589, 257] width 860 height 419
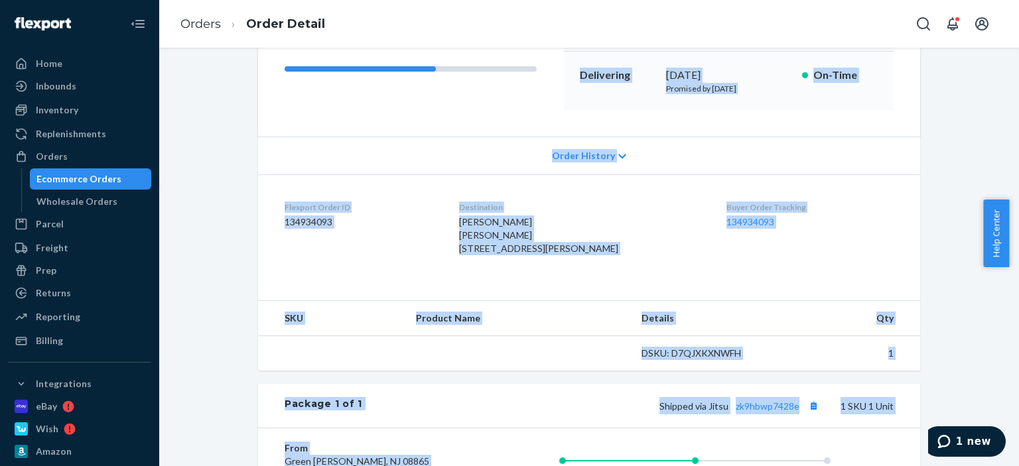
scroll to position [199, 0]
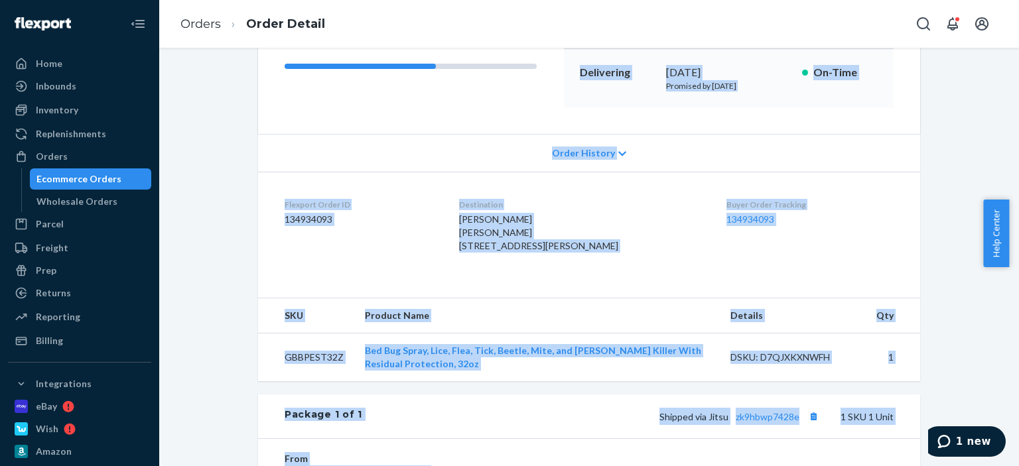
click at [726, 258] on div "Buyer Order Tracking 134934093" at bounding box center [809, 228] width 167 height 59
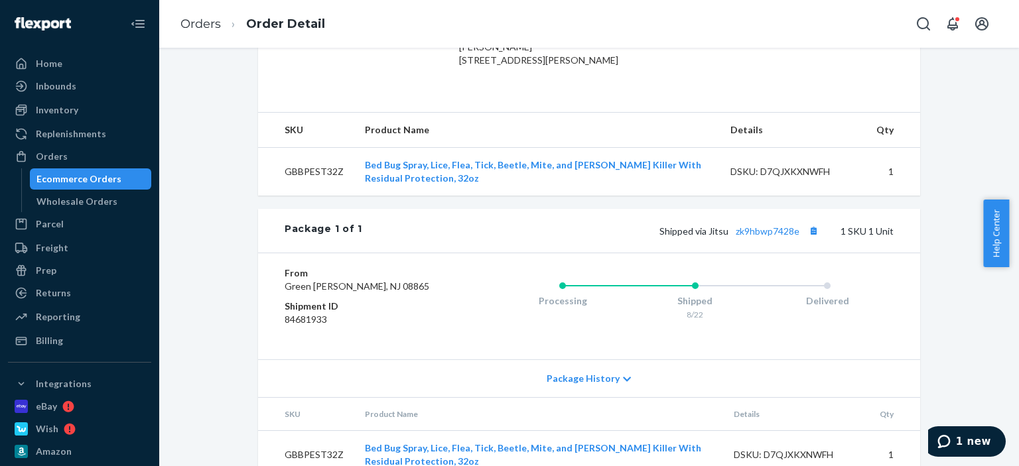
scroll to position [398, 0]
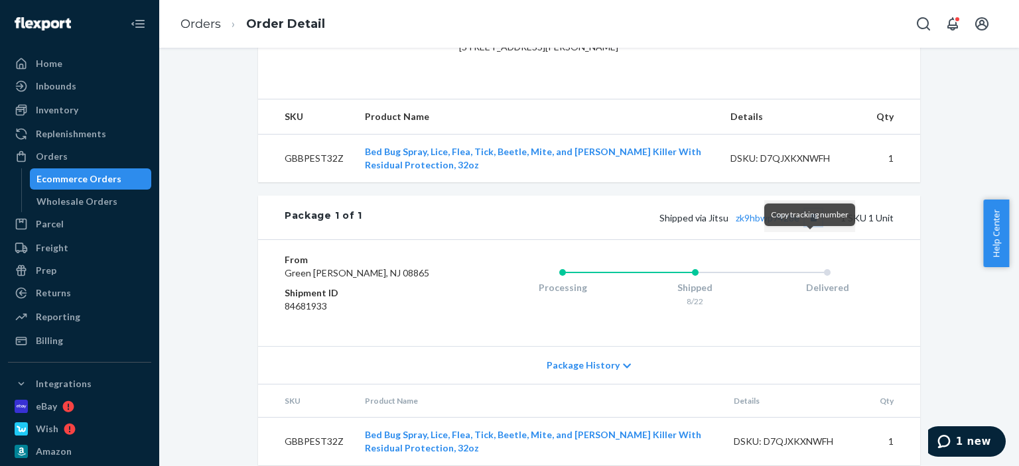
click at [814, 226] on button "Copy tracking number" at bounding box center [813, 217] width 17 height 17
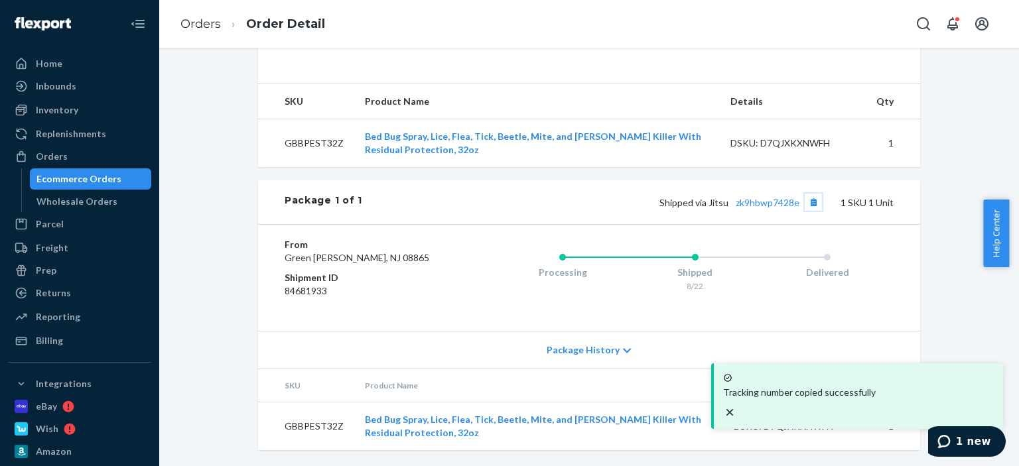
scroll to position [451, 0]
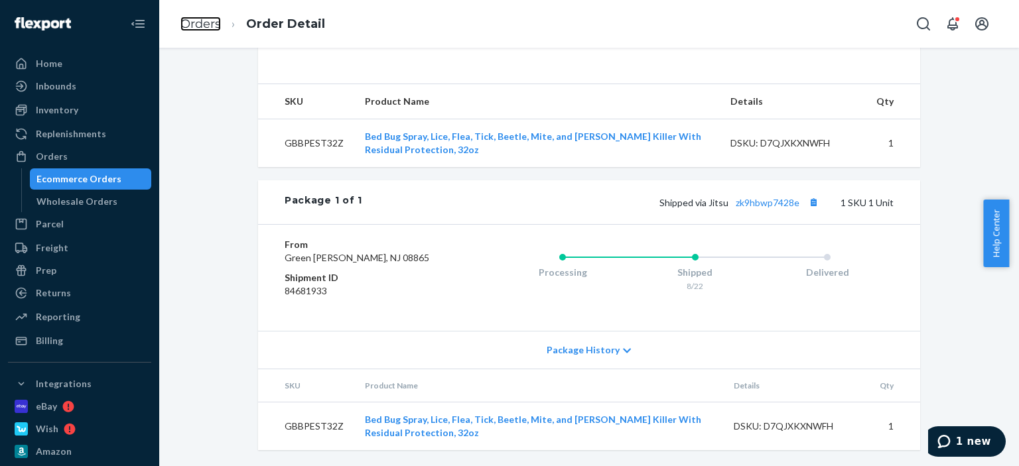
drag, startPoint x: 190, startPoint y: 22, endPoint x: 212, endPoint y: 64, distance: 47.2
click at [191, 23] on link "Orders" at bounding box center [200, 24] width 40 height 15
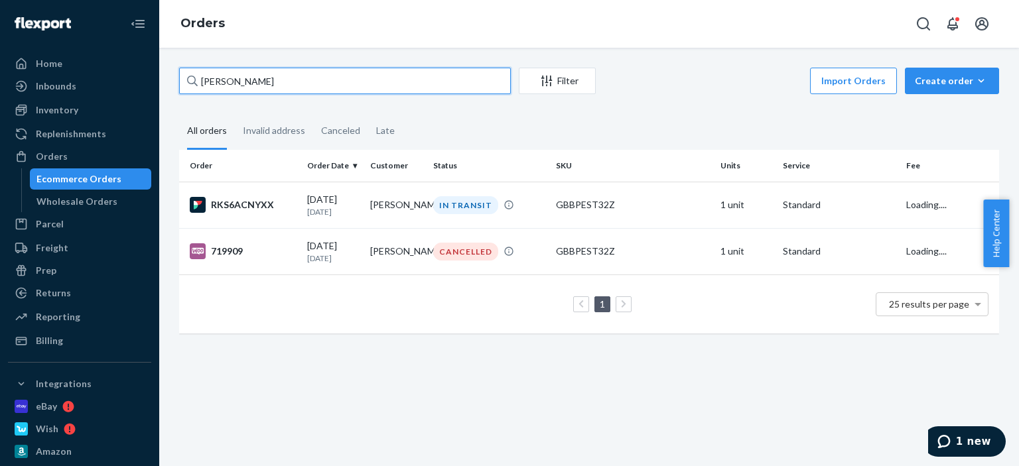
drag, startPoint x: 299, startPoint y: 84, endPoint x: 158, endPoint y: 79, distance: 141.4
click at [157, 82] on div "Home Inbounds Shipping Plans Problems Inventory Products Replenishments Orders …" at bounding box center [509, 233] width 1019 height 466
paste input "[PERSON_NAME]"
type input "[PERSON_NAME]"
click at [478, 212] on div "IN TRANSIT" at bounding box center [465, 205] width 65 height 18
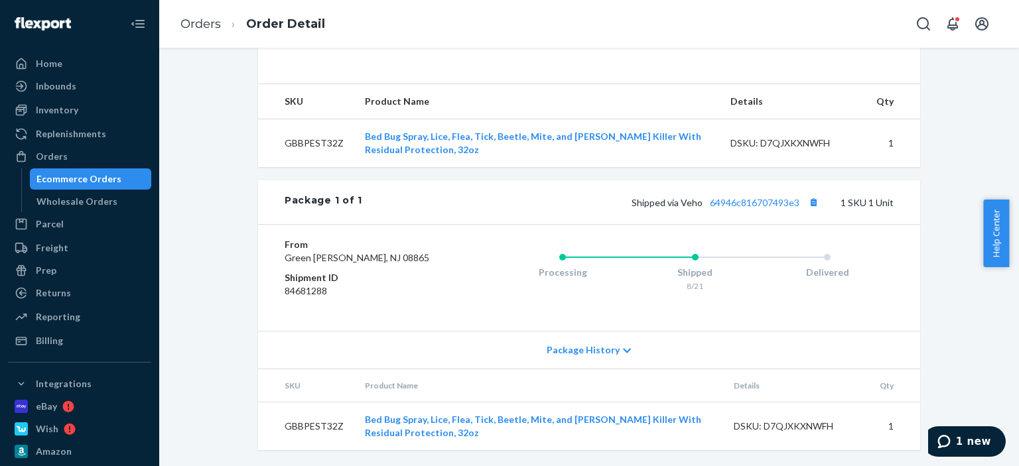
scroll to position [438, 0]
click at [809, 194] on button "Copy tracking number" at bounding box center [813, 202] width 17 height 17
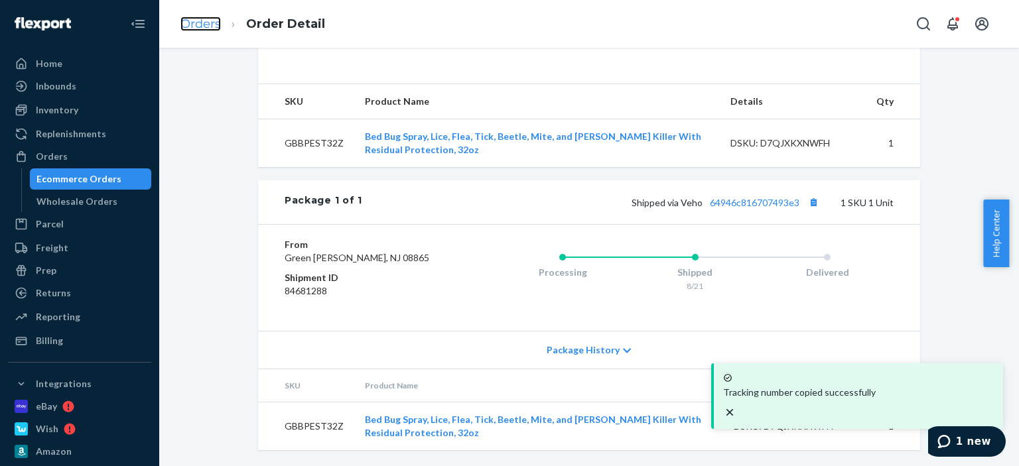
click at [190, 27] on link "Orders" at bounding box center [200, 24] width 40 height 15
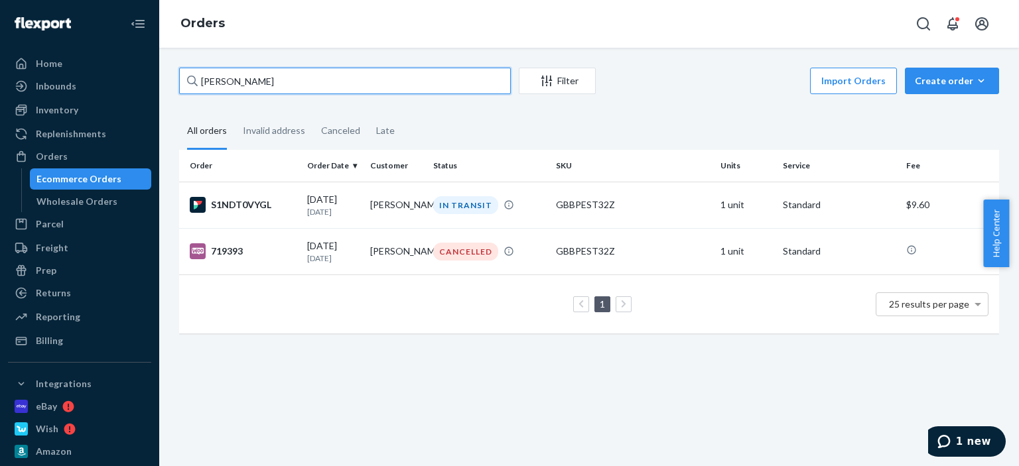
drag, startPoint x: 299, startPoint y: 82, endPoint x: 151, endPoint y: 71, distance: 148.3
click at [151, 71] on div "Home Inbounds Shipping Plans Problems Inventory Products Replenishments Orders …" at bounding box center [509, 233] width 1019 height 466
paste input "[PERSON_NAME]"
type input "[PERSON_NAME]"
click at [328, 225] on td "[DATE] [DATE]" at bounding box center [333, 205] width 63 height 46
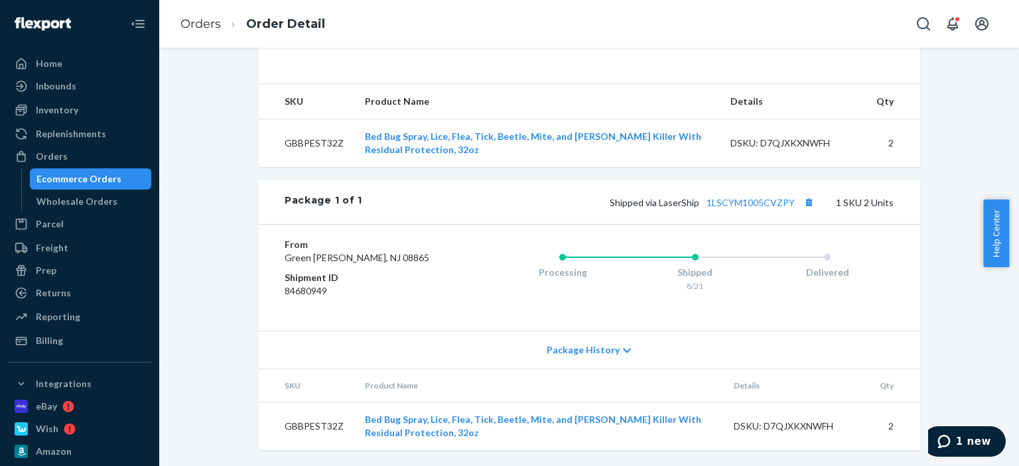
scroll to position [438, 0]
click at [805, 194] on button "Copy tracking number" at bounding box center [808, 202] width 17 height 17
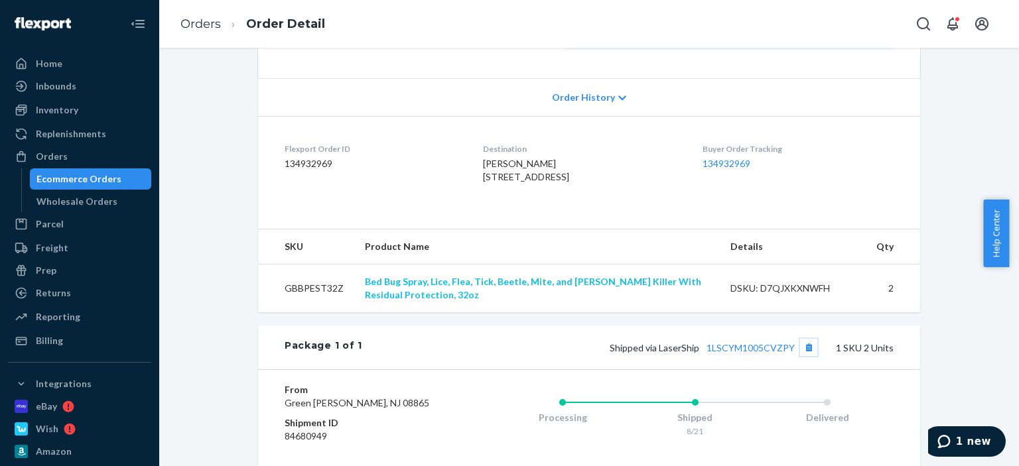
scroll to position [239, 0]
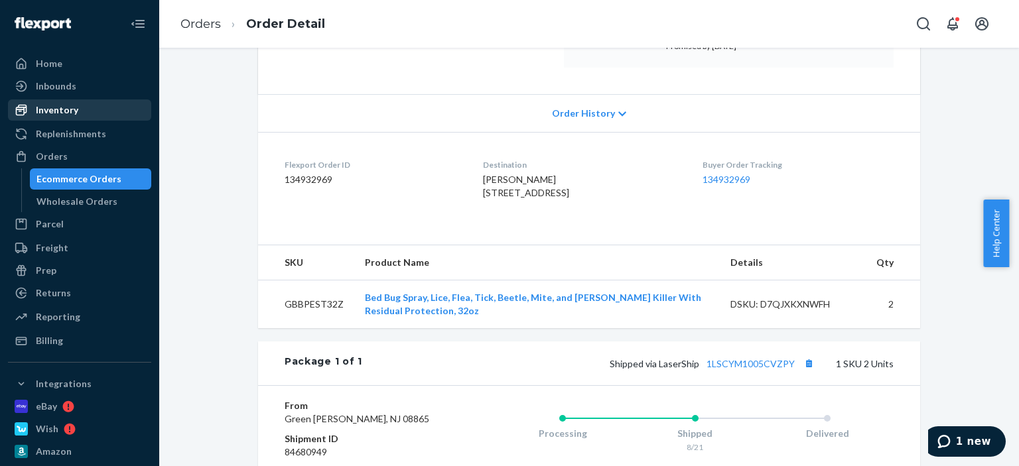
click at [52, 120] on link "Inventory" at bounding box center [79, 109] width 143 height 21
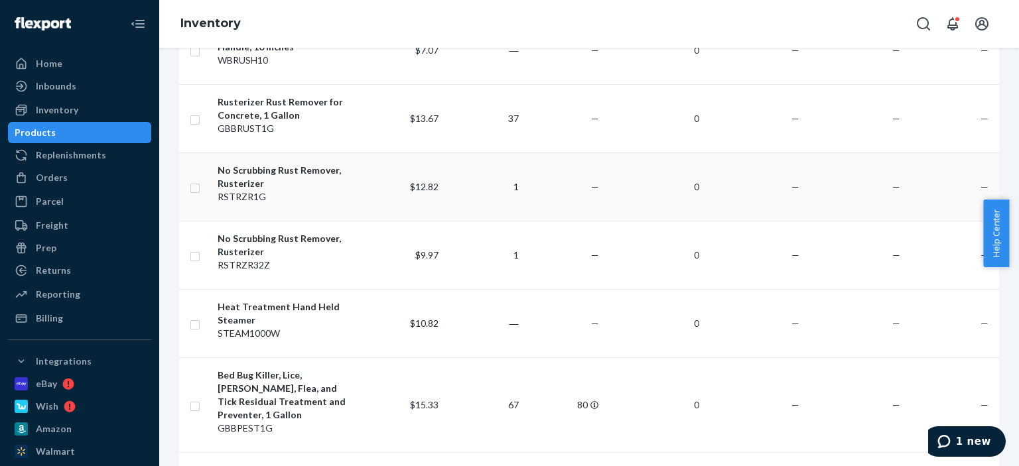
scroll to position [929, 0]
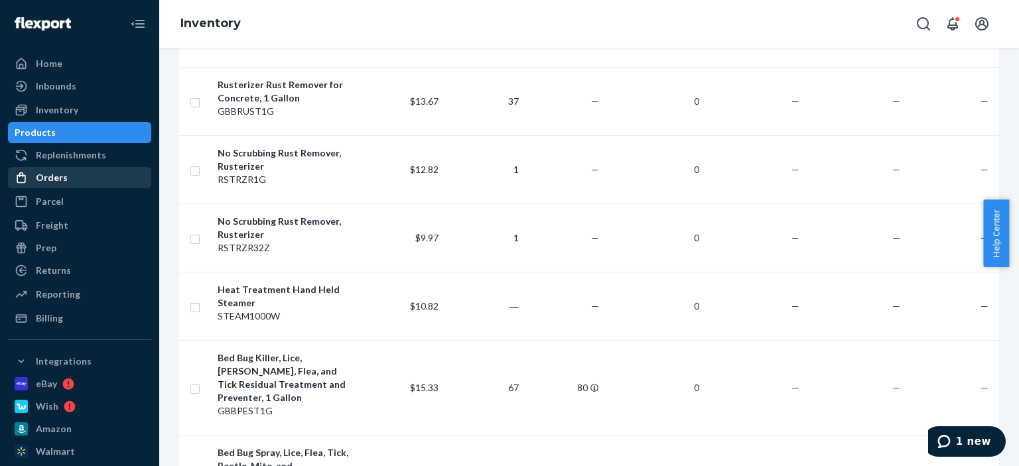
click at [29, 175] on div at bounding box center [25, 177] width 21 height 13
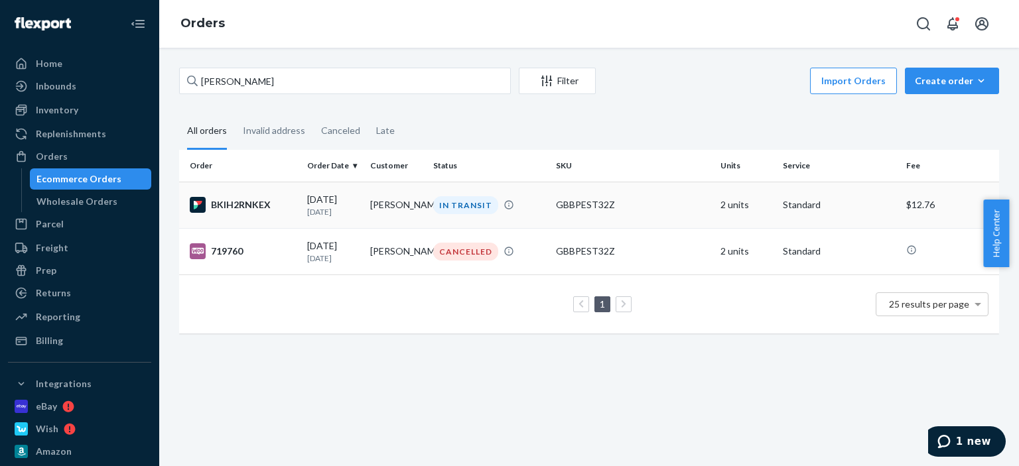
click at [532, 220] on td "IN TRANSIT" at bounding box center [489, 205] width 123 height 46
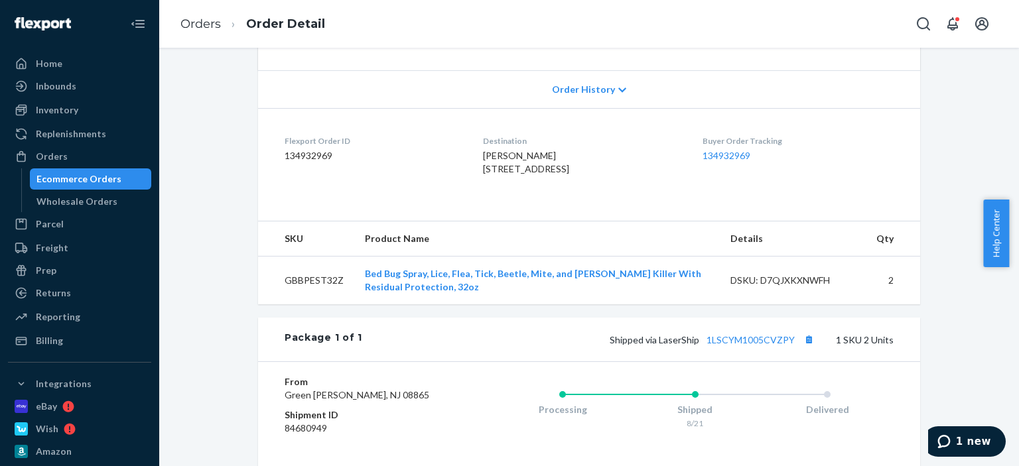
scroll to position [265, 0]
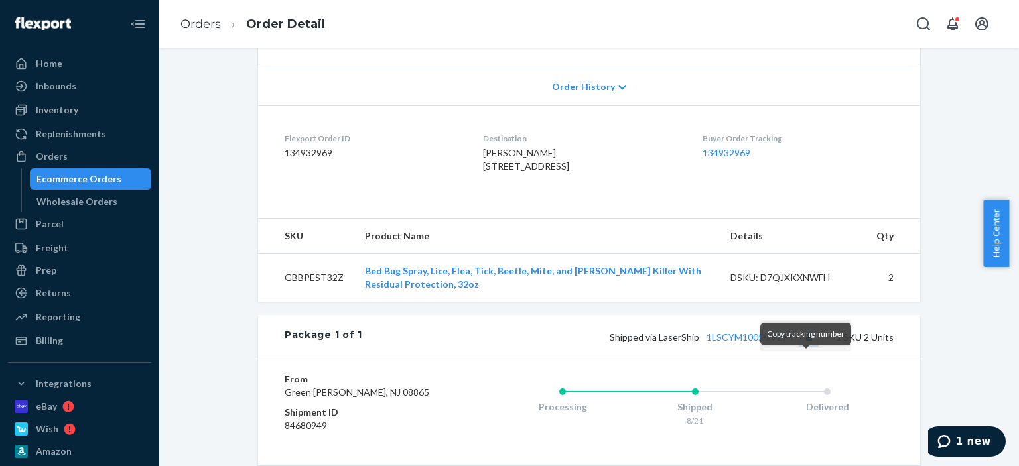
click at [801, 346] on button "Copy tracking number" at bounding box center [808, 336] width 17 height 17
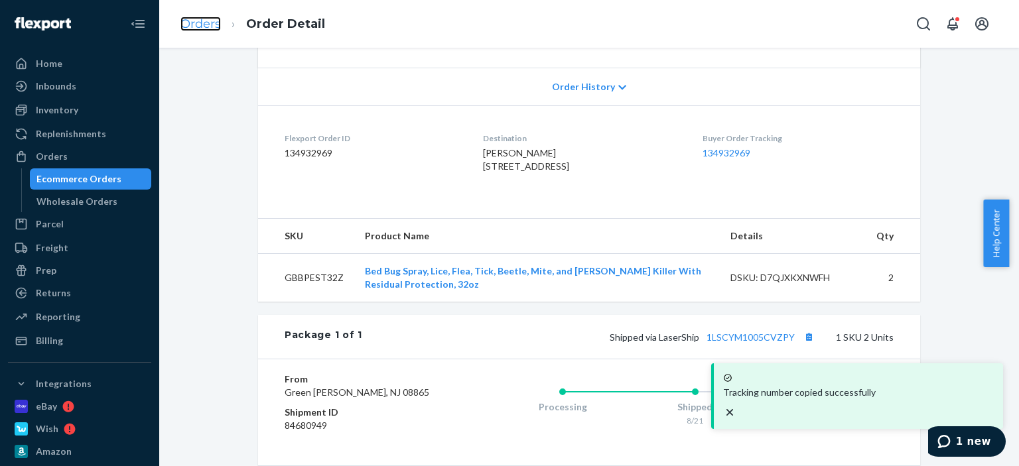
click at [204, 25] on link "Orders" at bounding box center [200, 24] width 40 height 15
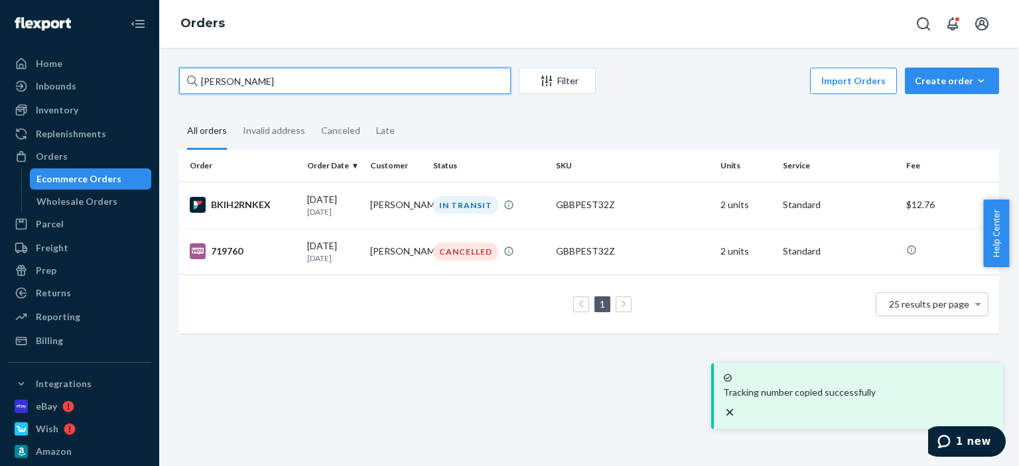
drag, startPoint x: 284, startPoint y: 90, endPoint x: 171, endPoint y: 82, distance: 113.0
click at [171, 82] on div "[PERSON_NAME] Filter Import Orders Create order Ecommerce order Removal order A…" at bounding box center [589, 207] width 840 height 279
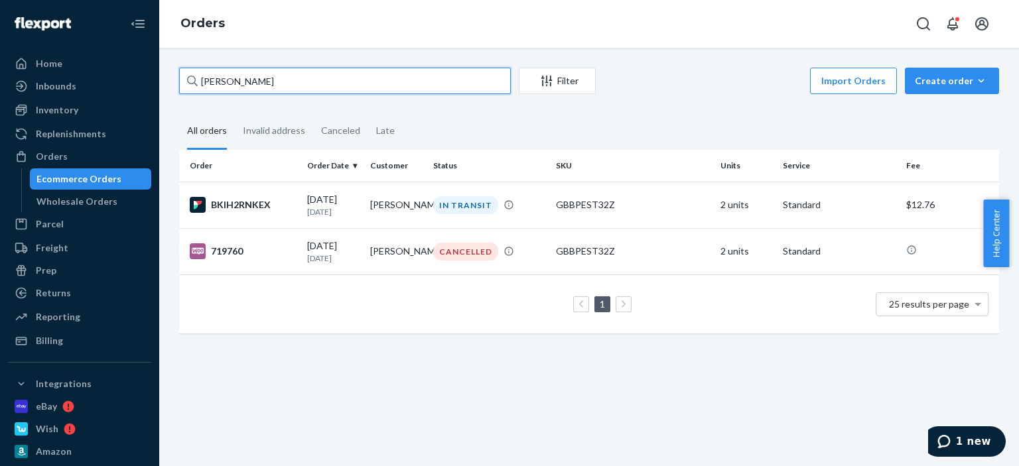
paste input "[PERSON_NAME]"
type input "[PERSON_NAME]"
drag, startPoint x: 513, startPoint y: 189, endPoint x: 519, endPoint y: 204, distance: 15.5
click at [519, 204] on div "IN TRANSIT" at bounding box center [488, 205] width 117 height 18
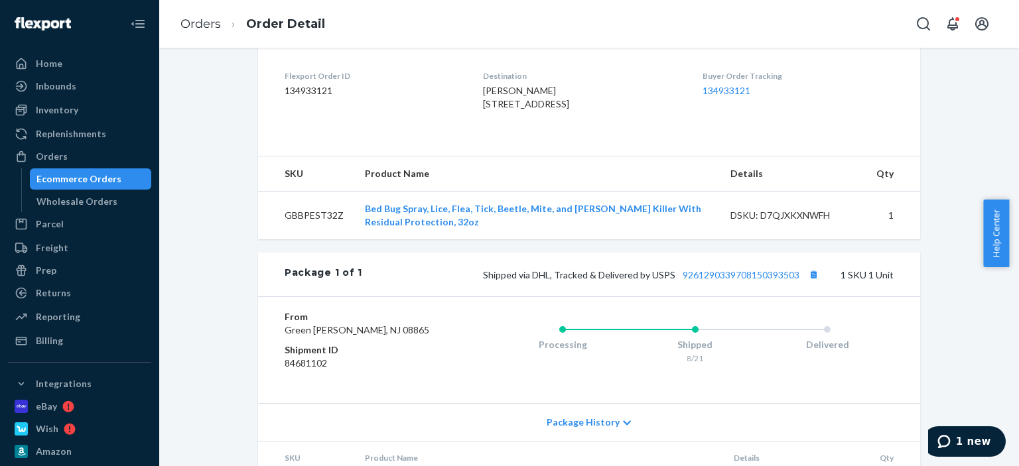
scroll to position [332, 0]
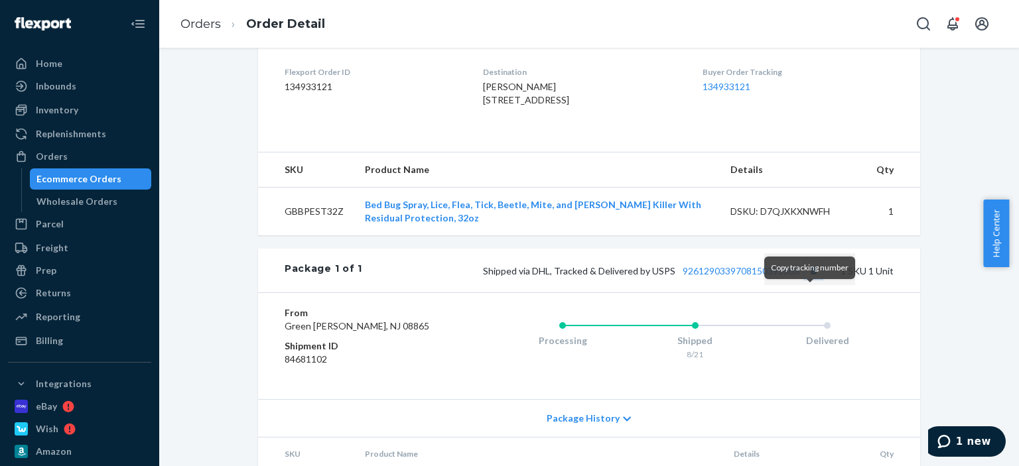
click at [807, 279] on button "Copy tracking number" at bounding box center [813, 270] width 17 height 17
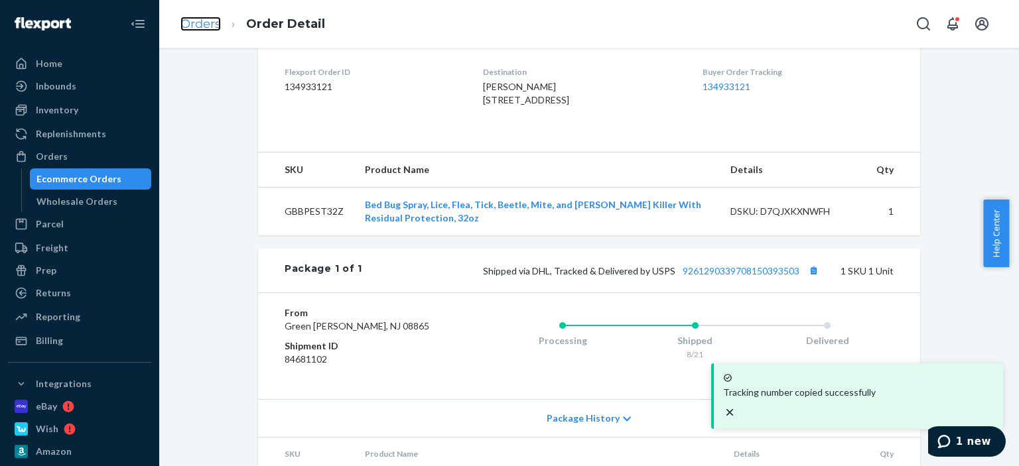
click at [205, 27] on link "Orders" at bounding box center [200, 24] width 40 height 15
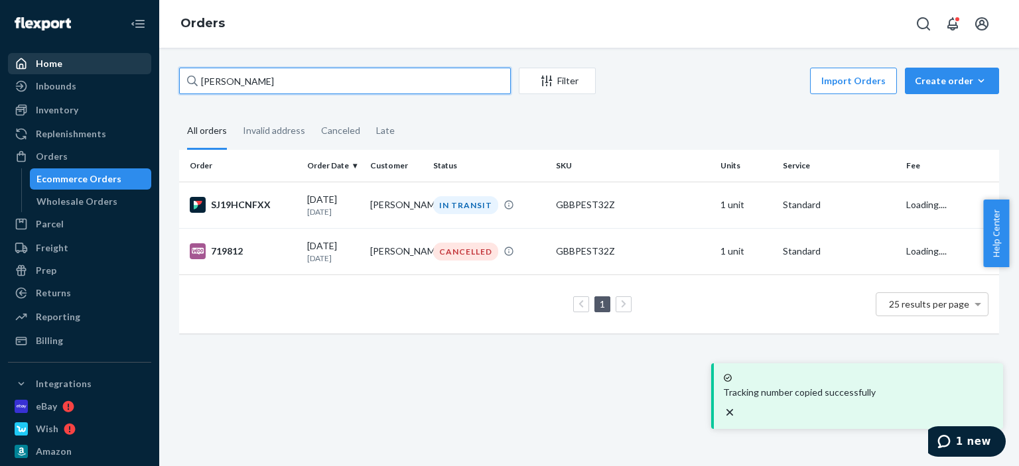
drag, startPoint x: 247, startPoint y: 75, endPoint x: 138, endPoint y: 61, distance: 109.7
click at [138, 61] on div "Home Inbounds Shipping Plans Problems Inventory Products Replenishments Orders …" at bounding box center [509, 233] width 1019 height 466
paste input "[PERSON_NAME]"
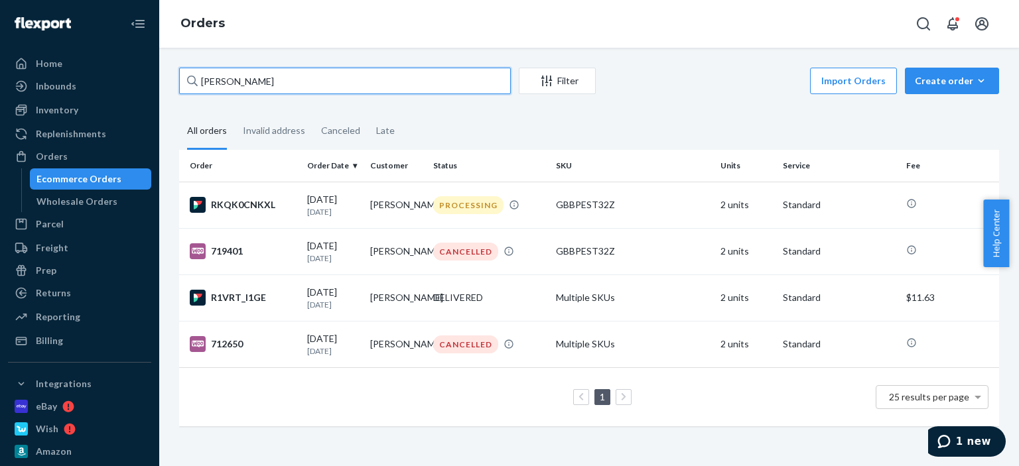
type input "[PERSON_NAME]"
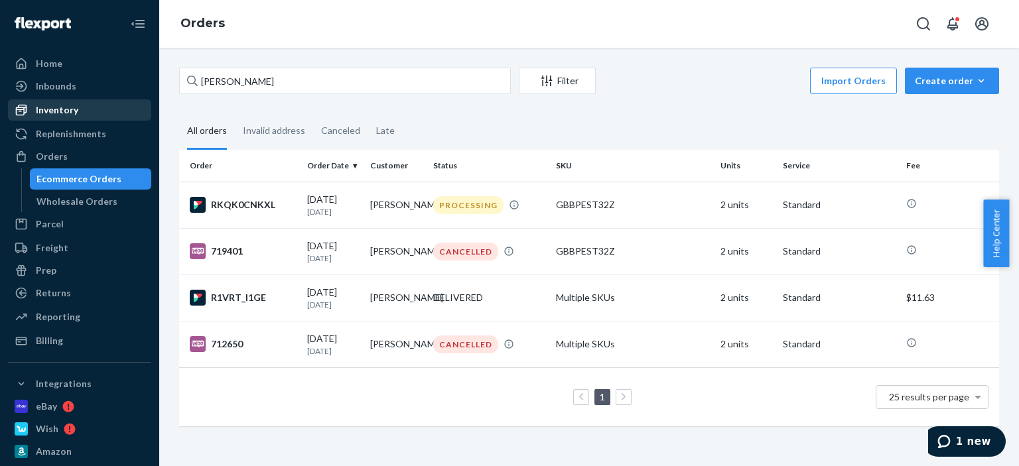
click at [99, 106] on div "Inventory" at bounding box center [79, 110] width 141 height 19
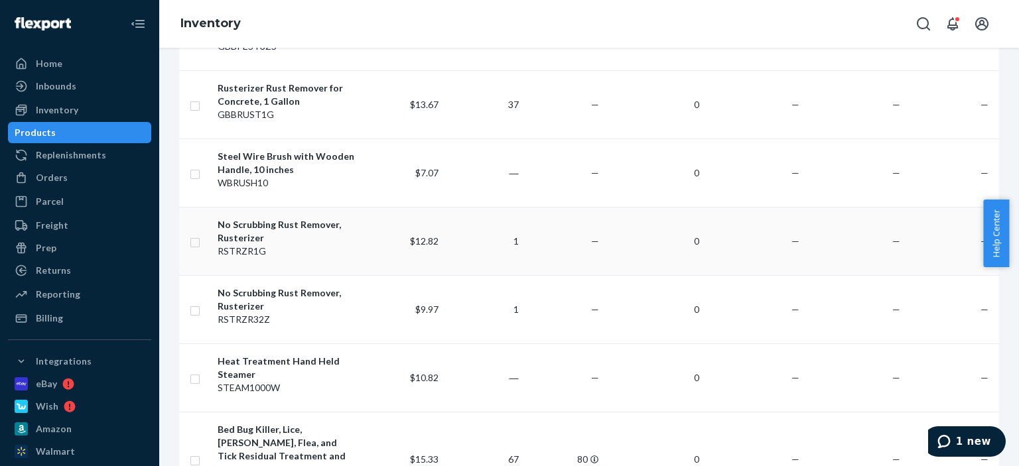
scroll to position [862, 0]
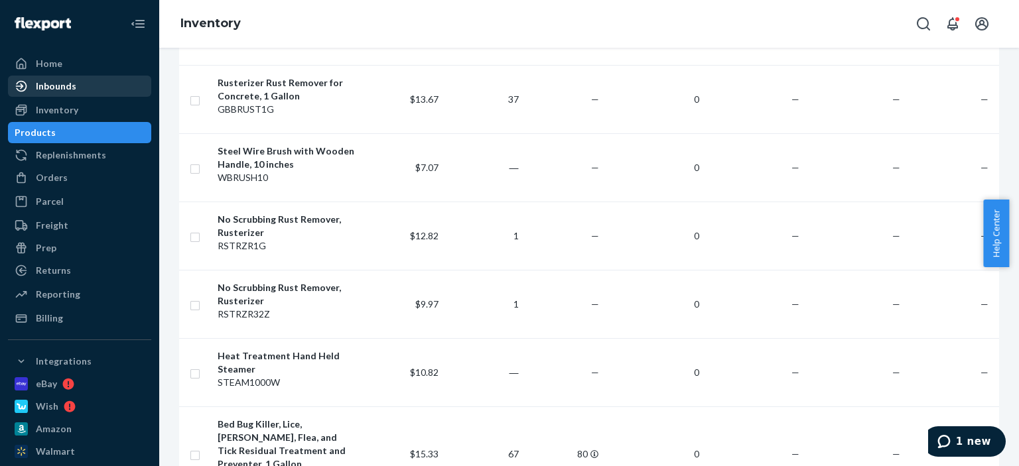
click at [88, 77] on div "Inbounds" at bounding box center [79, 86] width 141 height 19
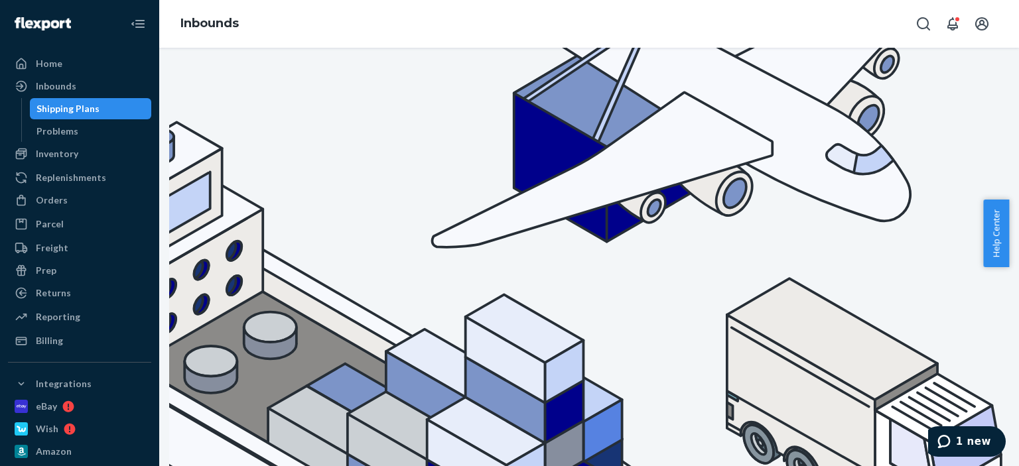
scroll to position [66, 0]
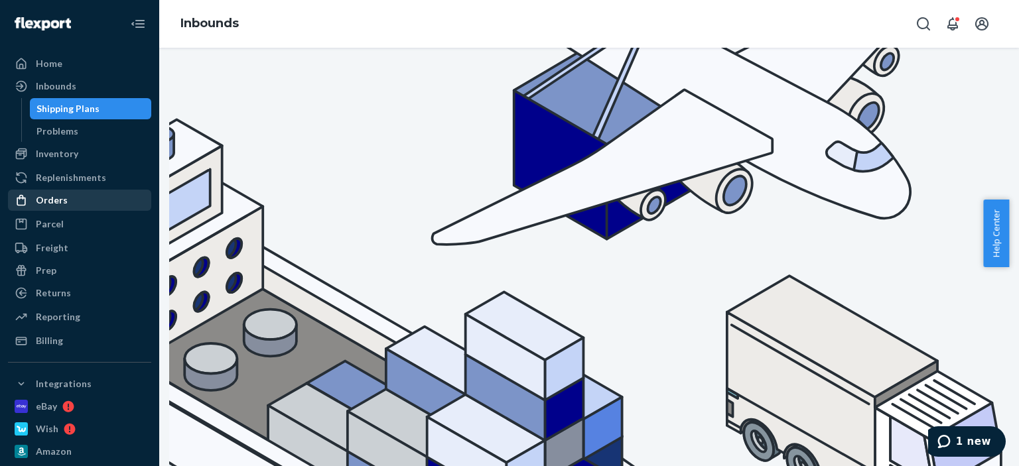
click at [62, 200] on div "Orders" at bounding box center [52, 200] width 32 height 13
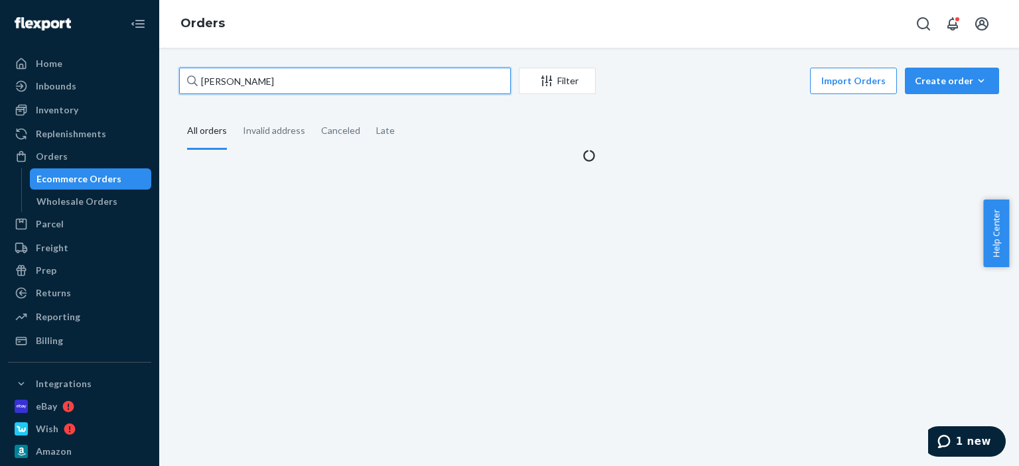
drag, startPoint x: 279, startPoint y: 87, endPoint x: 127, endPoint y: 74, distance: 152.4
click at [128, 74] on div "Home Inbounds Shipping Plans Problems Inventory Products Replenishments Orders …" at bounding box center [509, 233] width 1019 height 466
paste input "[PERSON_NAME]"
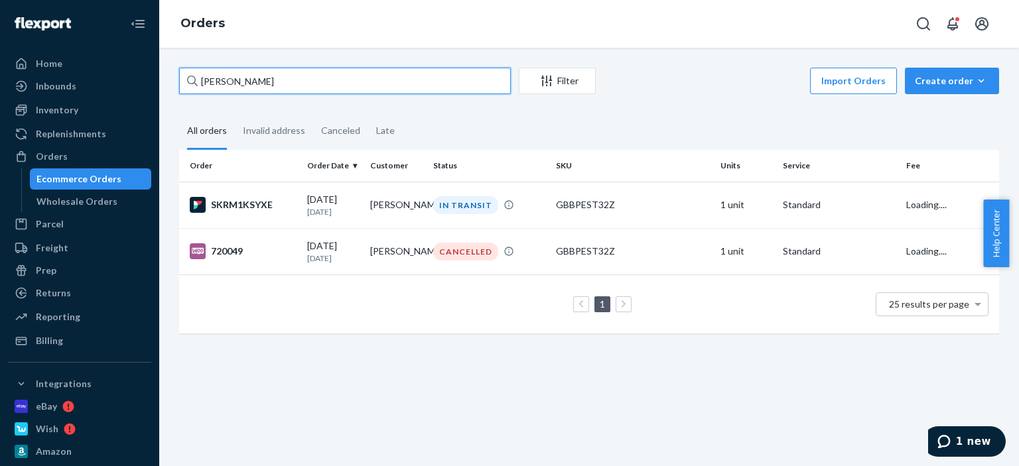
type input "[PERSON_NAME]"
click at [520, 201] on div "IN TRANSIT" at bounding box center [488, 205] width 117 height 18
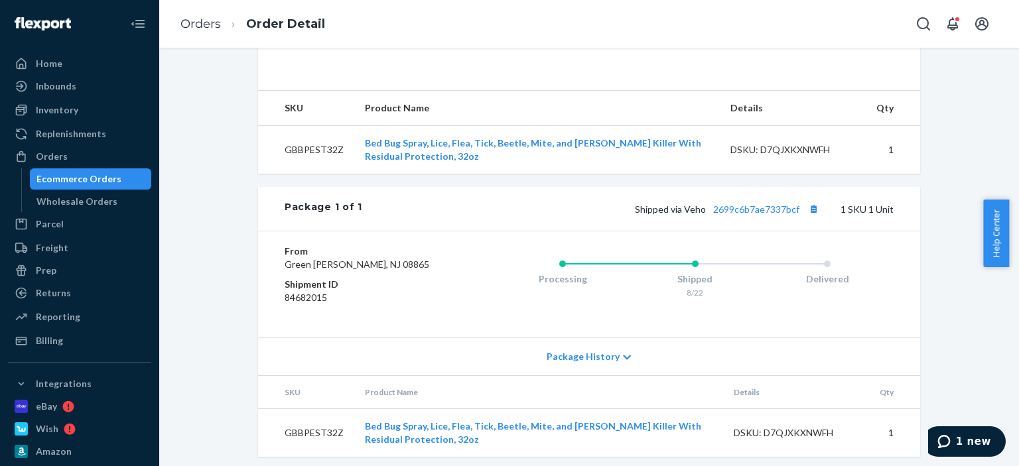
scroll to position [398, 0]
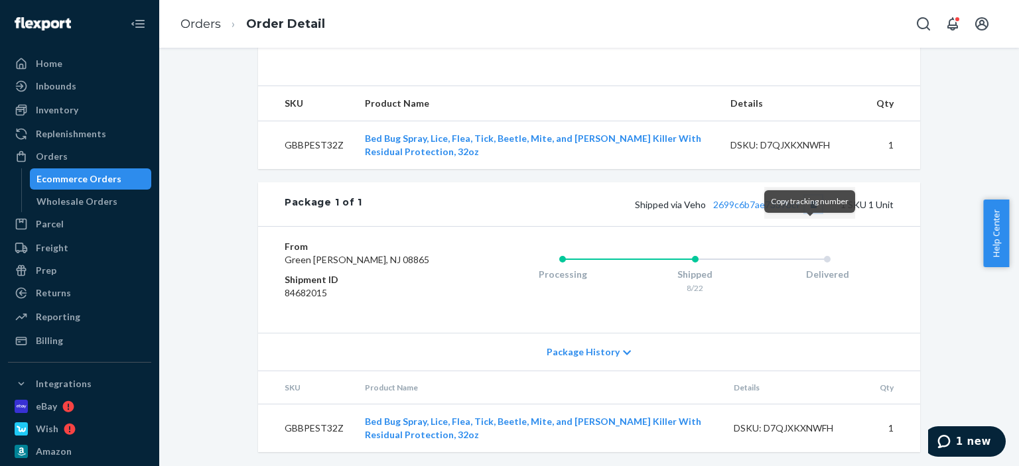
click at [811, 213] on button "Copy tracking number" at bounding box center [813, 204] width 17 height 17
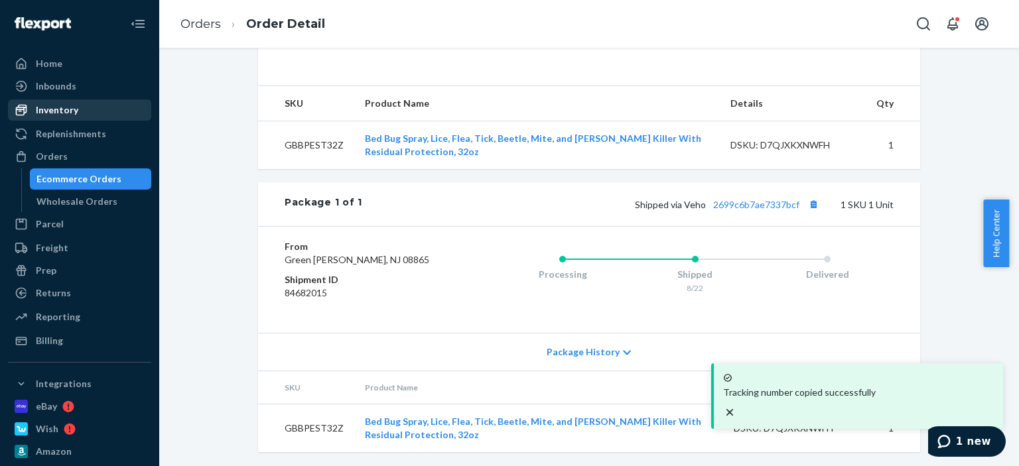
click at [69, 105] on div "Inventory" at bounding box center [57, 109] width 42 height 13
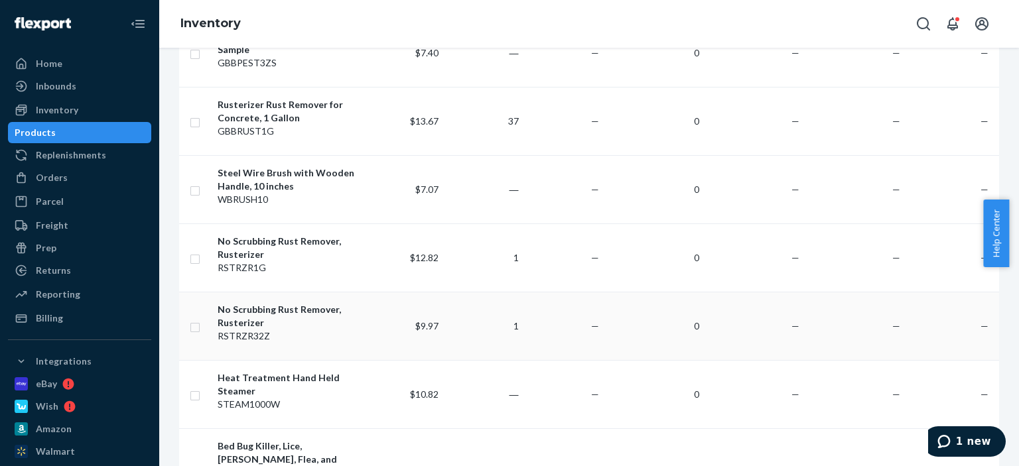
scroll to position [862, 0]
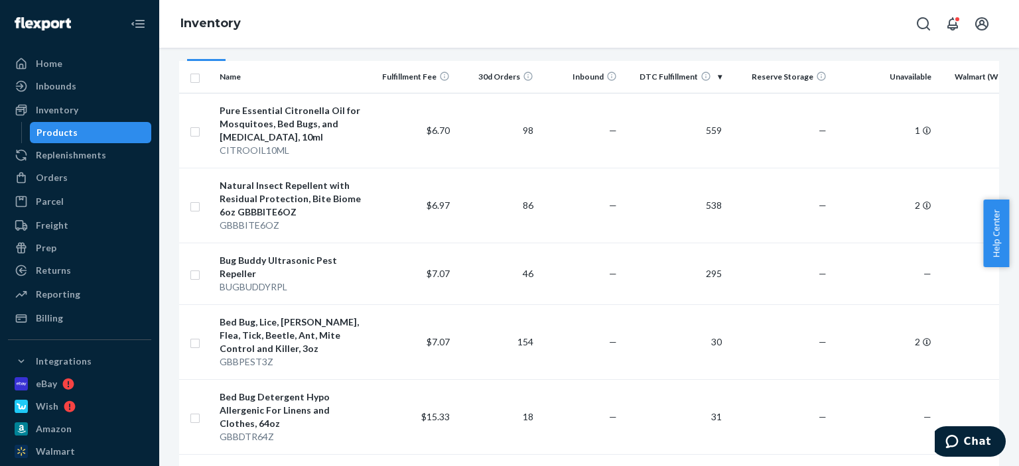
scroll to position [133, 0]
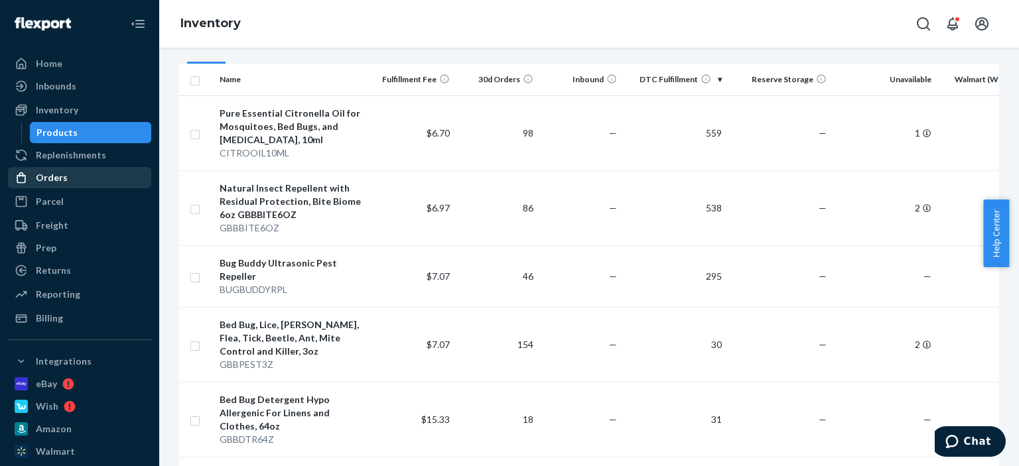
click at [70, 176] on div "Orders" at bounding box center [79, 177] width 141 height 19
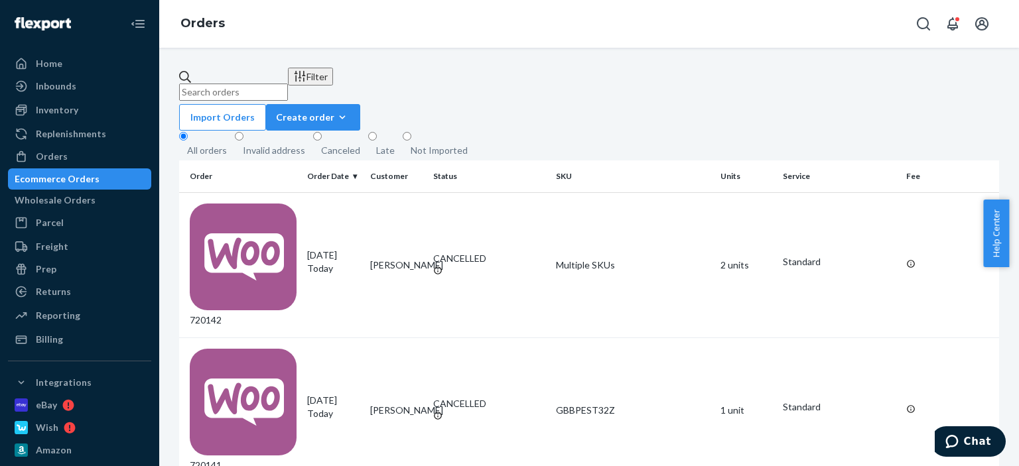
click at [250, 84] on input "text" at bounding box center [233, 92] width 109 height 17
paste input "[PERSON_NAME]"
type input "[PERSON_NAME]"
